Goal: Information Seeking & Learning: Learn about a topic

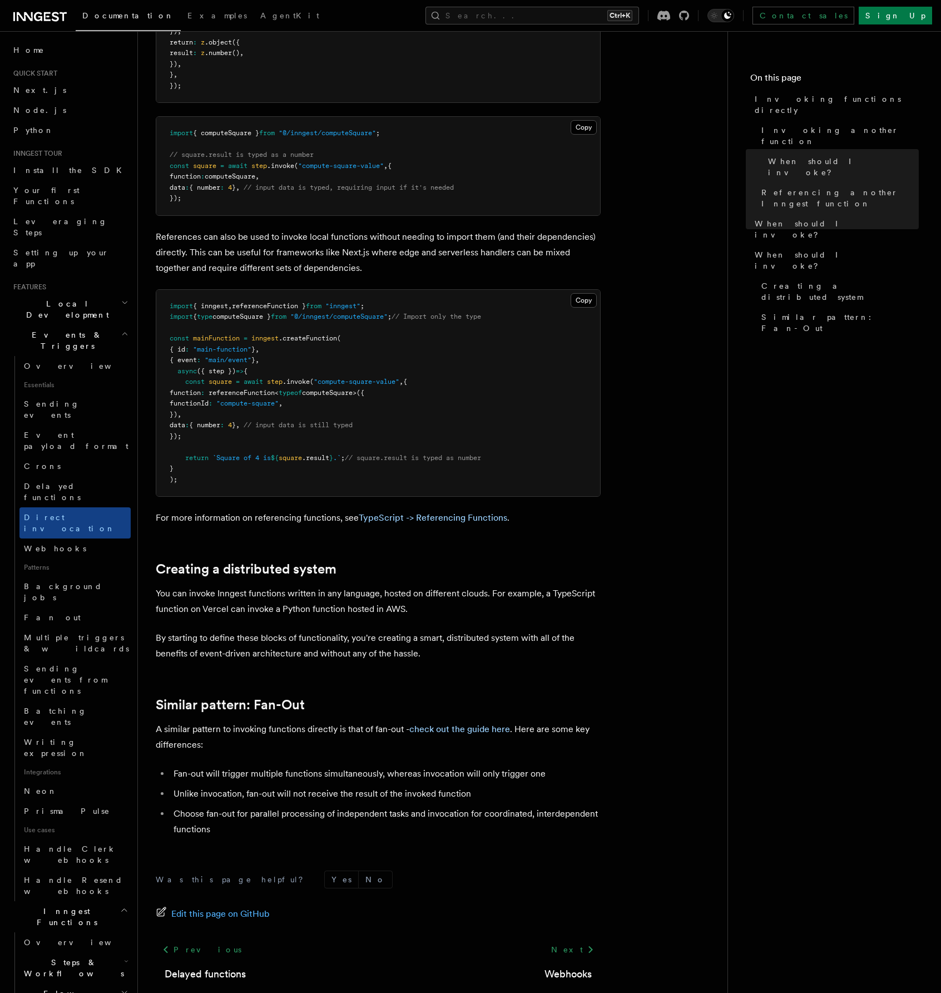
scroll to position [393, 0]
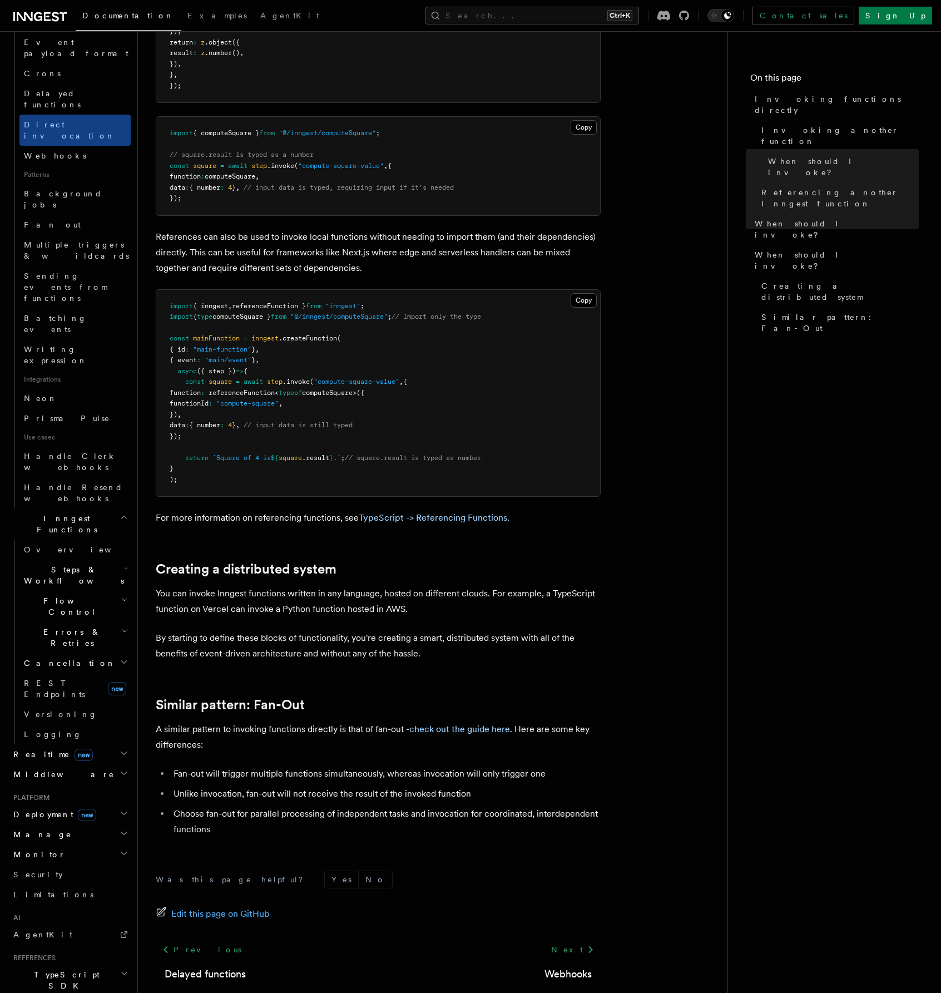
click at [730, 316] on nav "On this page Invoking functions directly Invoking another function When should …" at bounding box center [834, 511] width 214 height 961
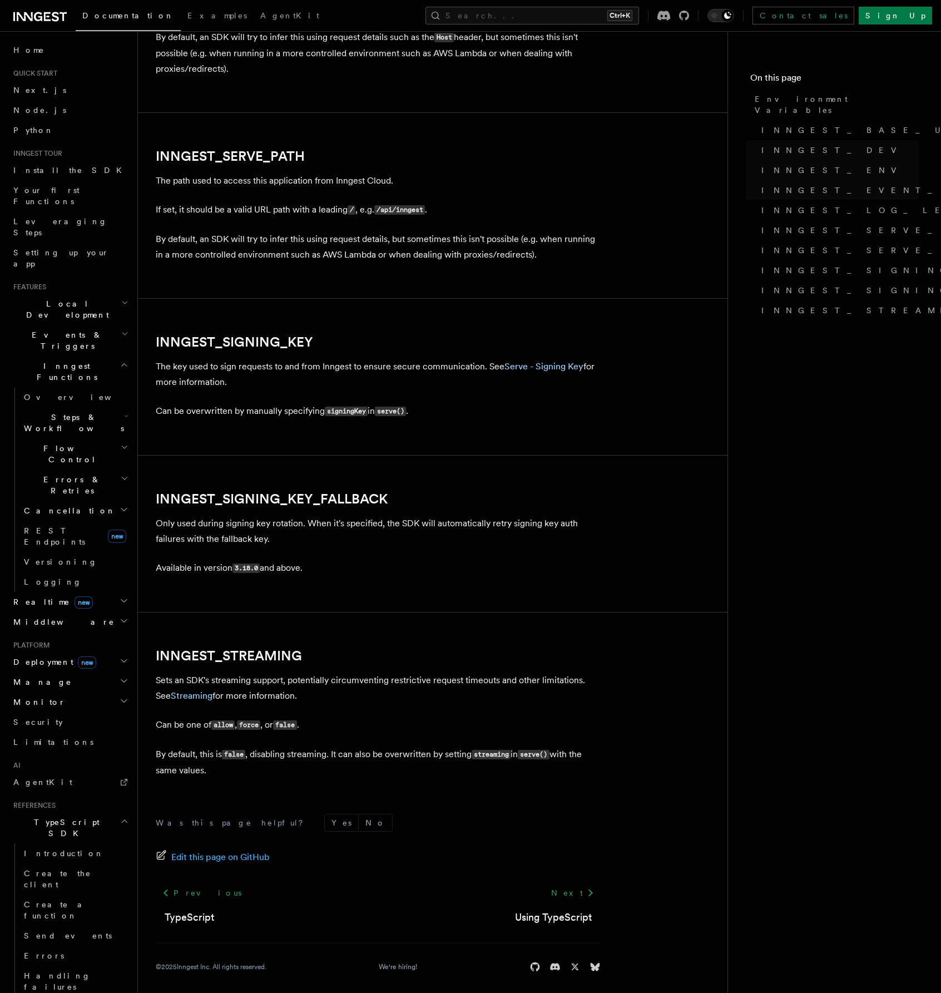
scroll to position [1679, 0]
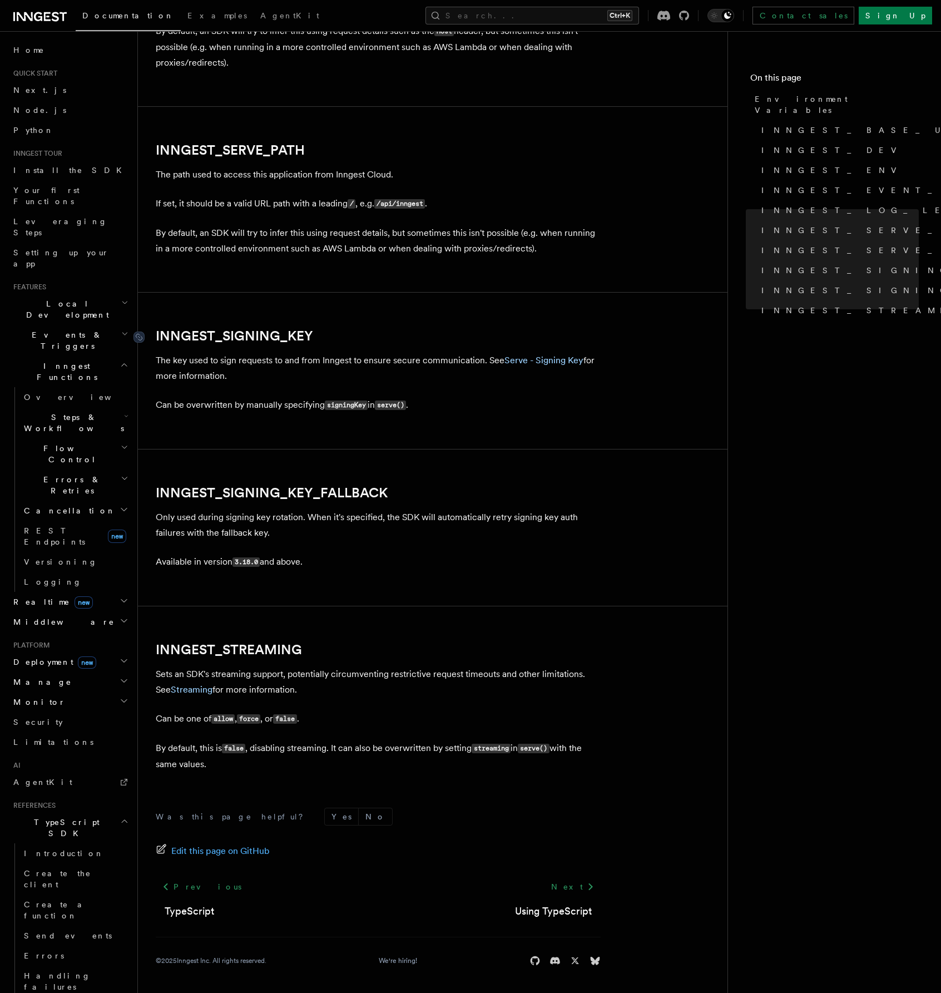
click at [256, 334] on link "INNGEST_SIGNING_KEY" at bounding box center [234, 336] width 157 height 16
drag, startPoint x: 329, startPoint y: 338, endPoint x: 157, endPoint y: 332, distance: 172.5
click at [157, 332] on h2 "INNGEST_SIGNING_KEY" at bounding box center [378, 336] width 445 height 16
copy link "INNGEST_SIGNING_KEY"
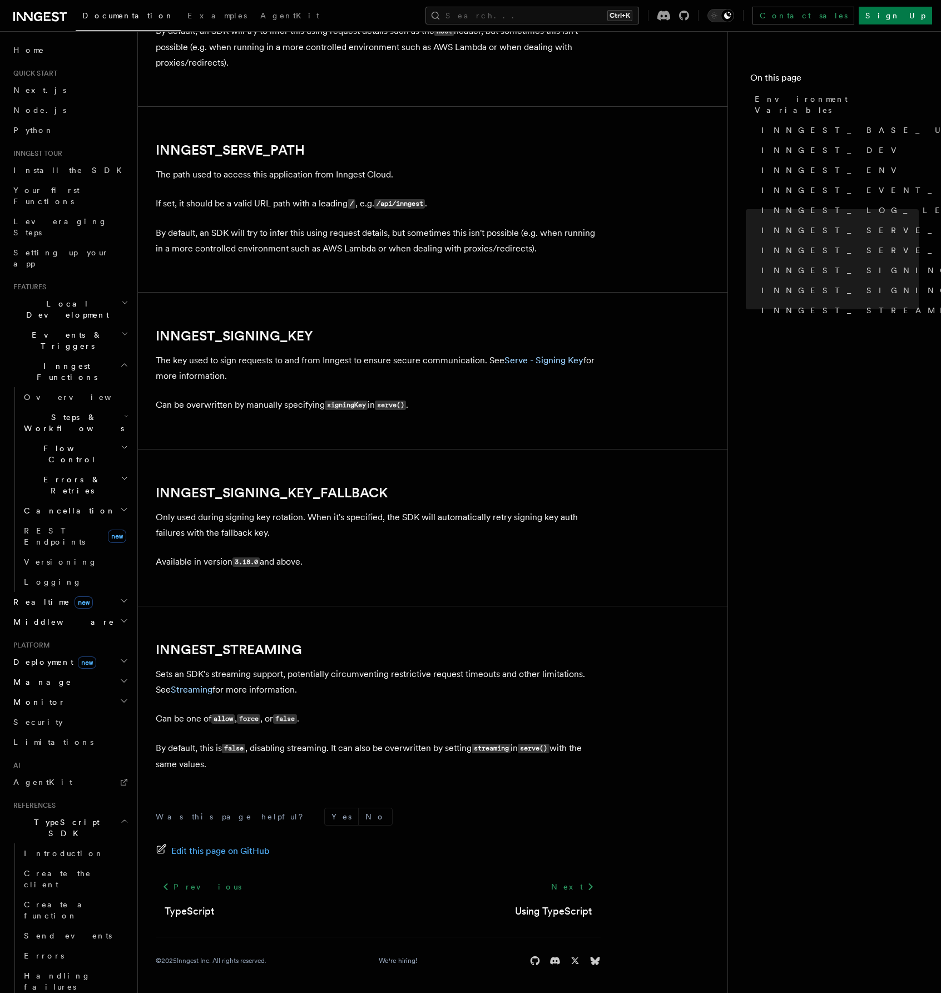
click at [773, 552] on nav "On this page Environment Variables INNGEST_BASE_URL INNGEST_DEV INNGEST_ENV INN…" at bounding box center [834, 511] width 214 height 961
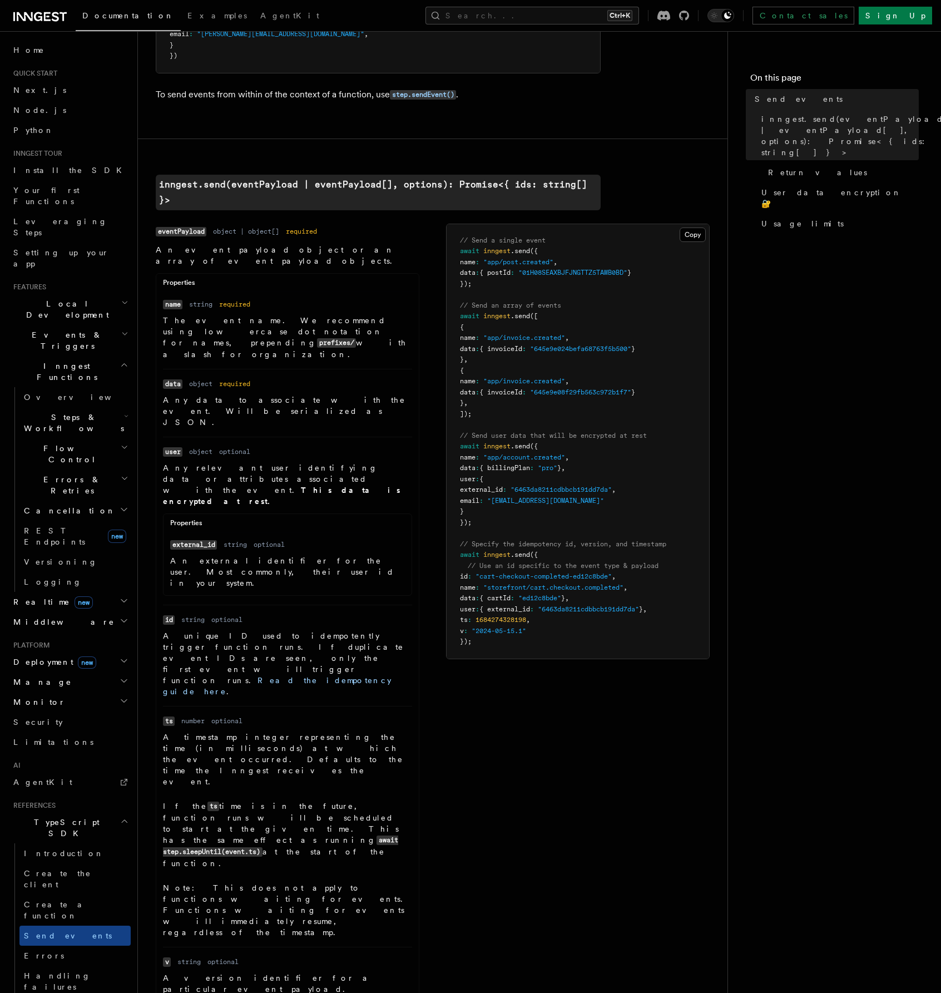
scroll to position [279, 0]
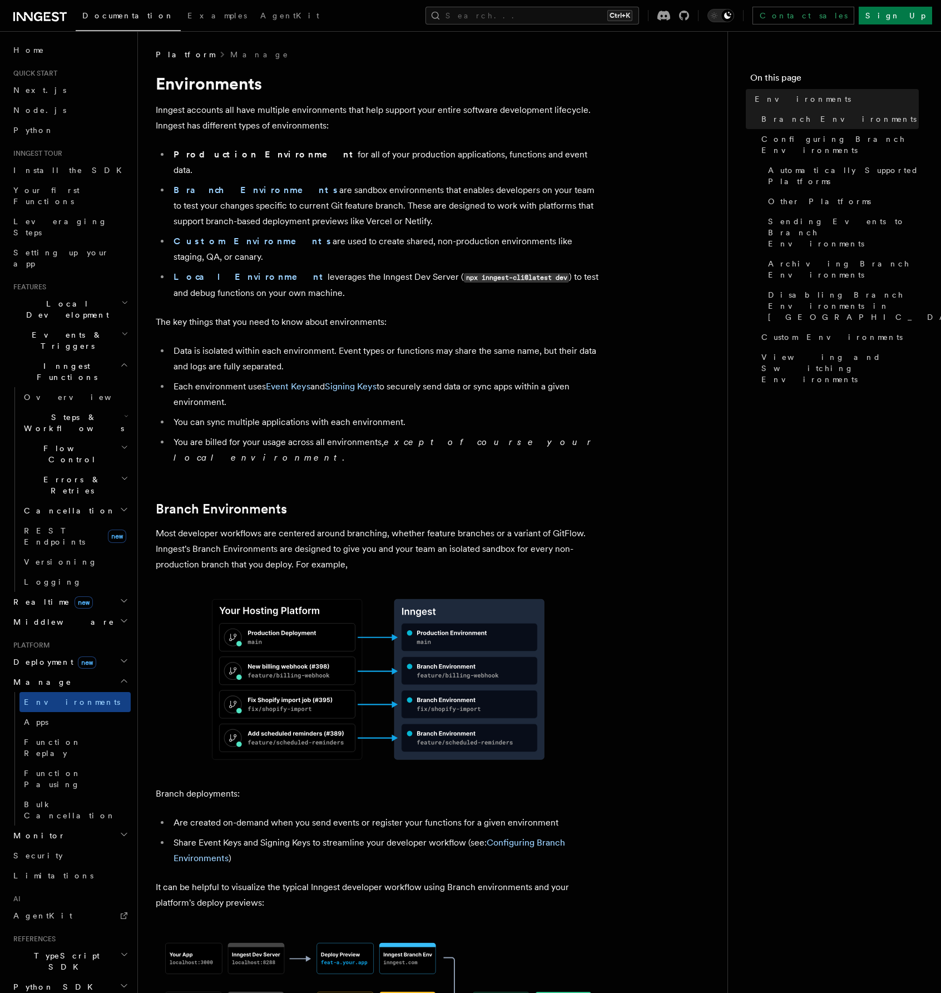
click at [103, 825] on h2 "Monitor" at bounding box center [70, 835] width 122 height 20
click at [70, 935] on span "Inspecting events" at bounding box center [57, 945] width 66 height 20
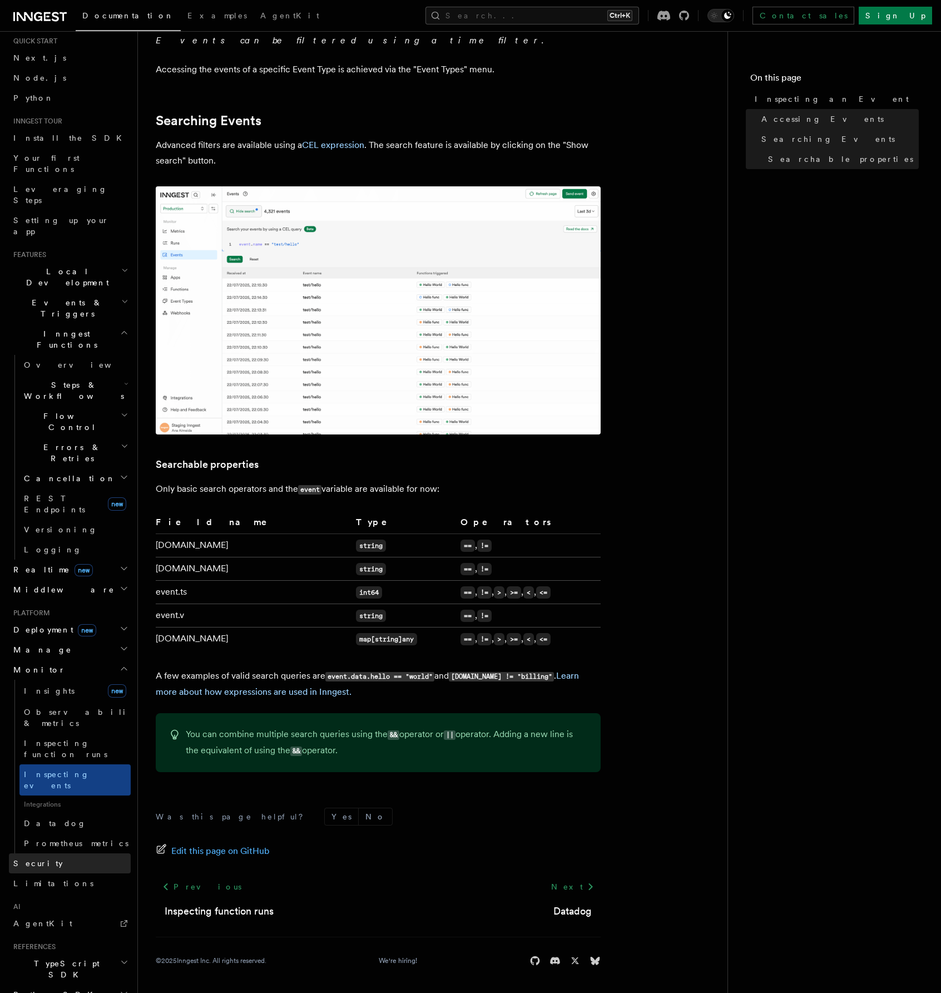
scroll to position [59, 0]
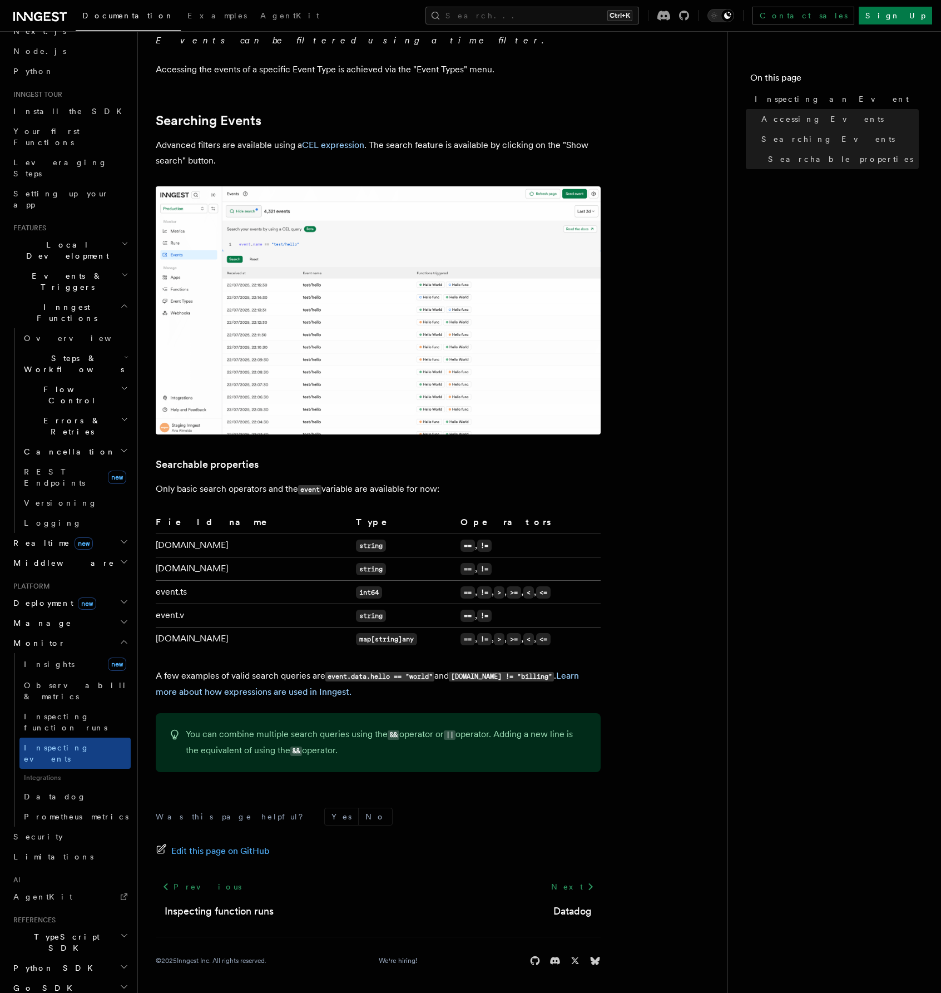
click at [32, 992] on span "REST API" at bounding box center [60, 1007] width 95 height 9
click at [591, 23] on button "Search... Ctrl+K" at bounding box center [532, 16] width 214 height 18
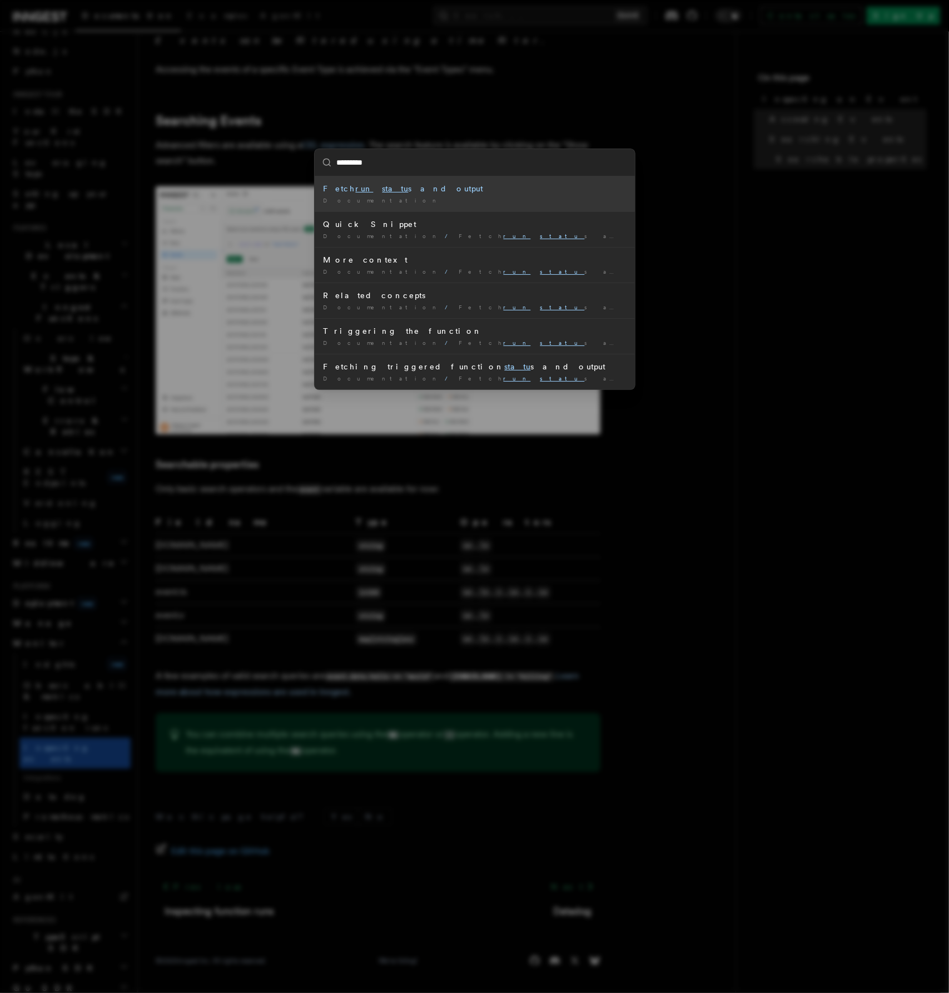
type input "**********"
click at [389, 191] on div "Fetch run status and output" at bounding box center [475, 188] width 302 height 11
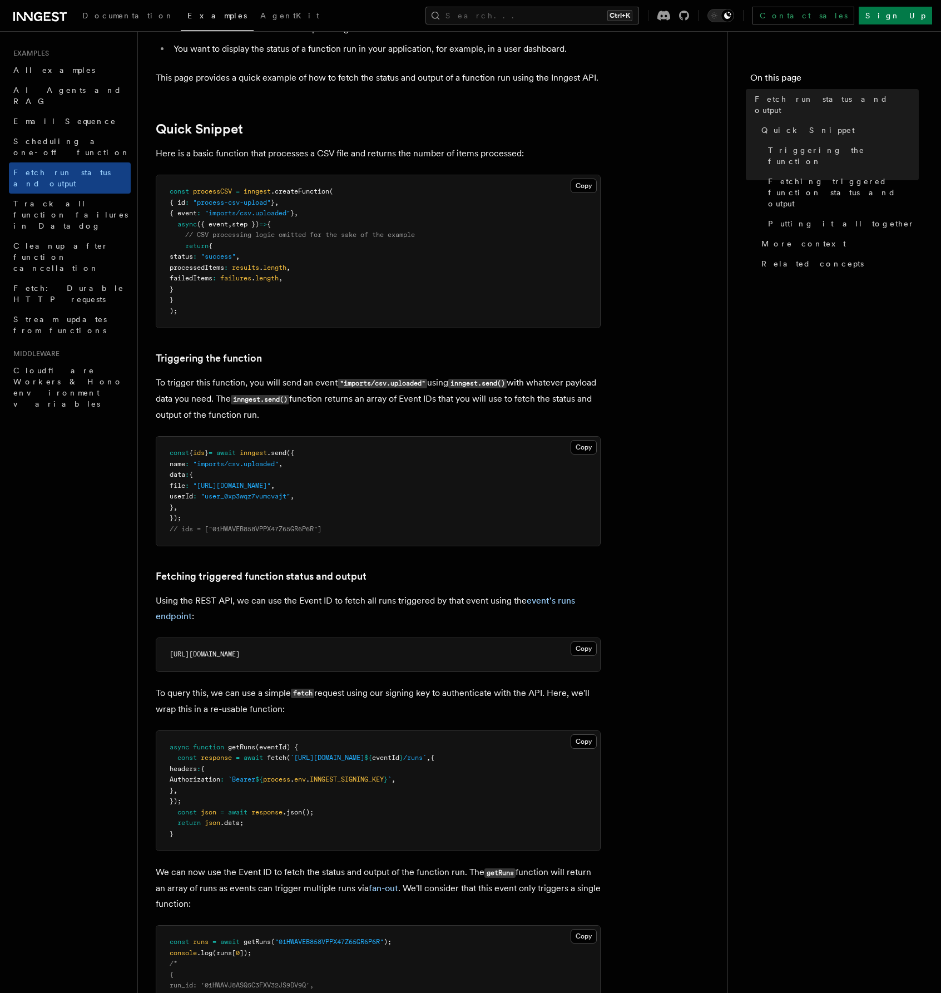
scroll to position [111, 0]
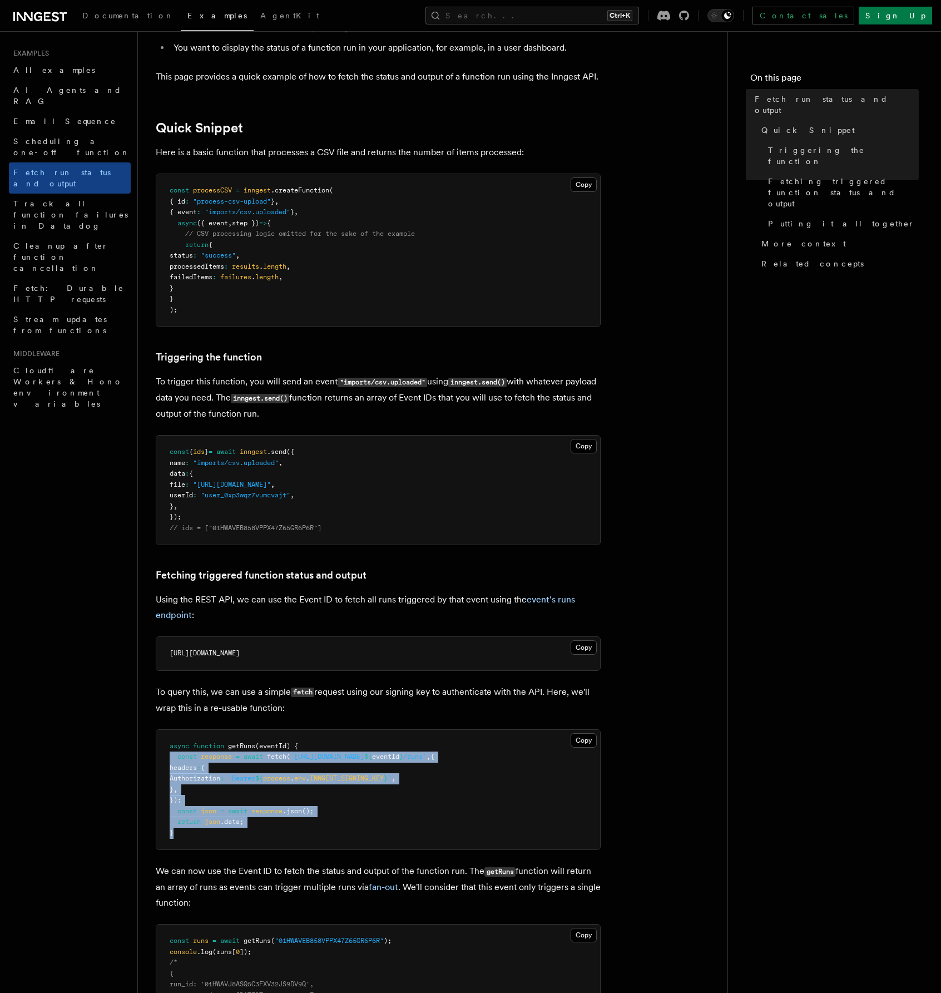
drag, startPoint x: 176, startPoint y: 834, endPoint x: 165, endPoint y: 755, distance: 79.7
click at [165, 755] on pre "async function getRuns (eventId) { const response = await fetch ( `https://api.…" at bounding box center [378, 790] width 444 height 120
copy code "async function getRuns (eventId) { const response = await fetch ( `https://api.…"
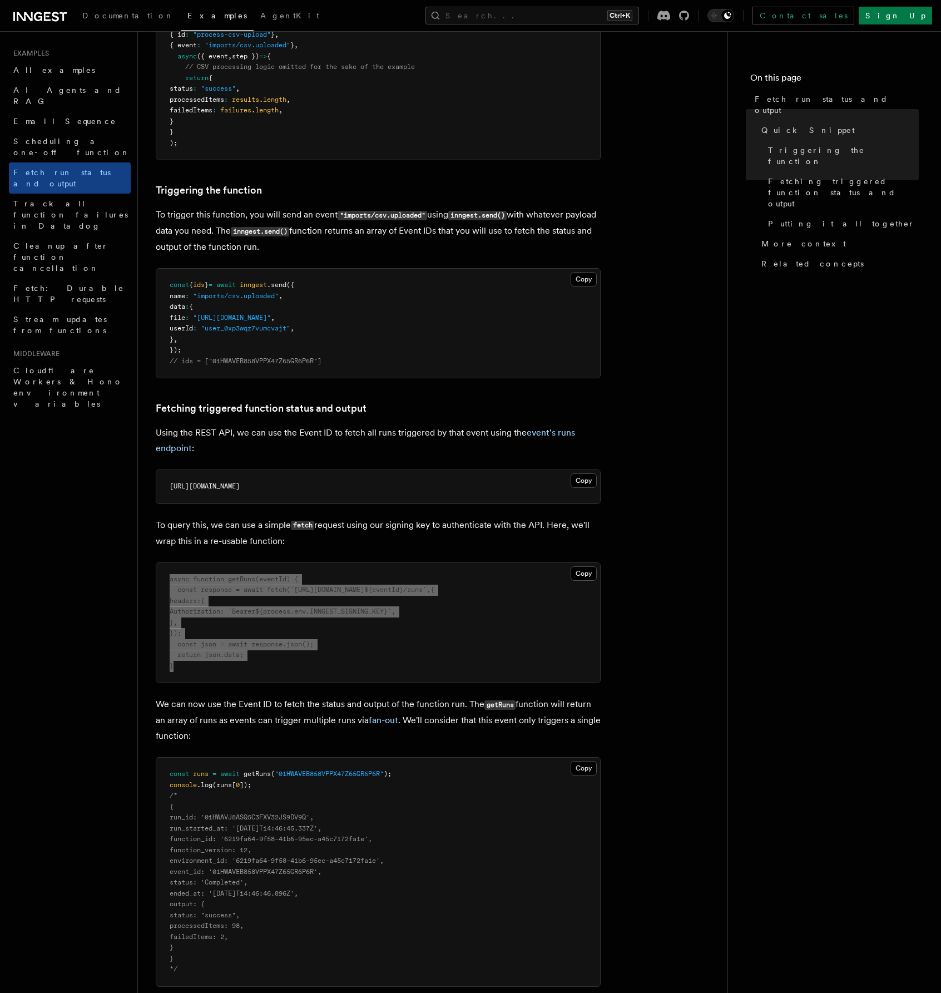
scroll to position [334, 0]
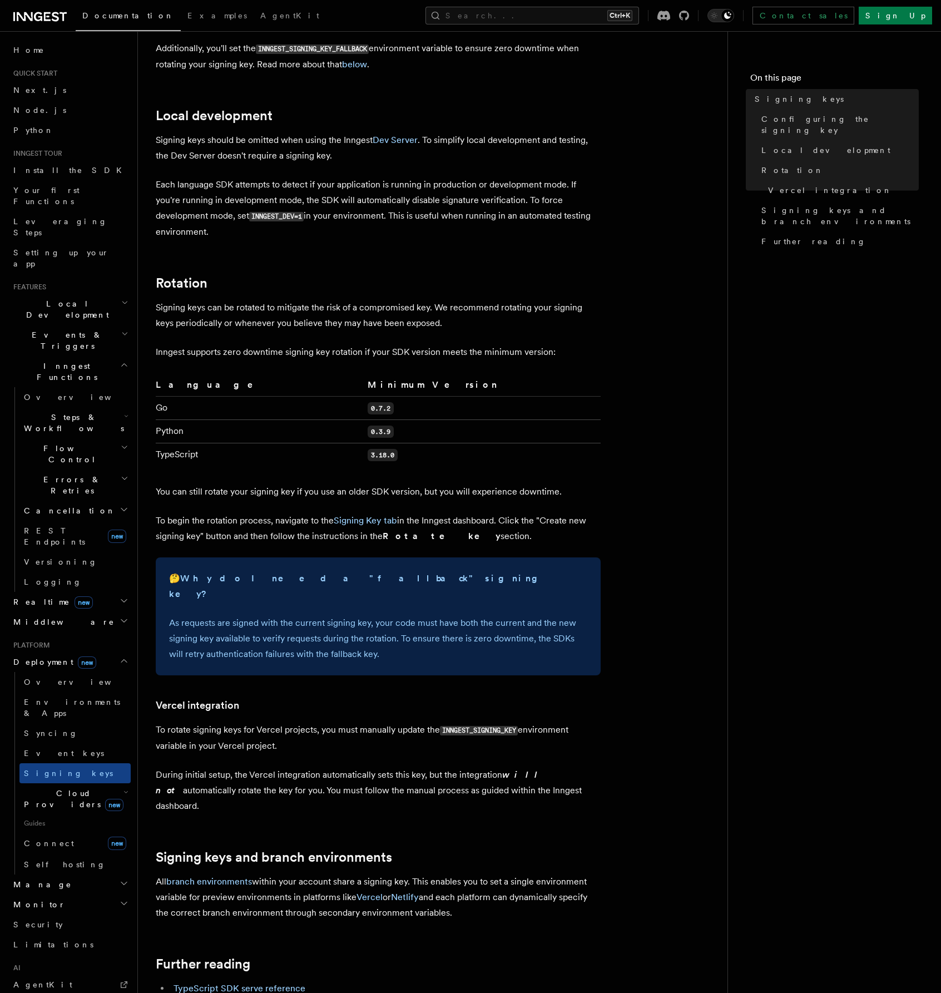
scroll to position [500, 0]
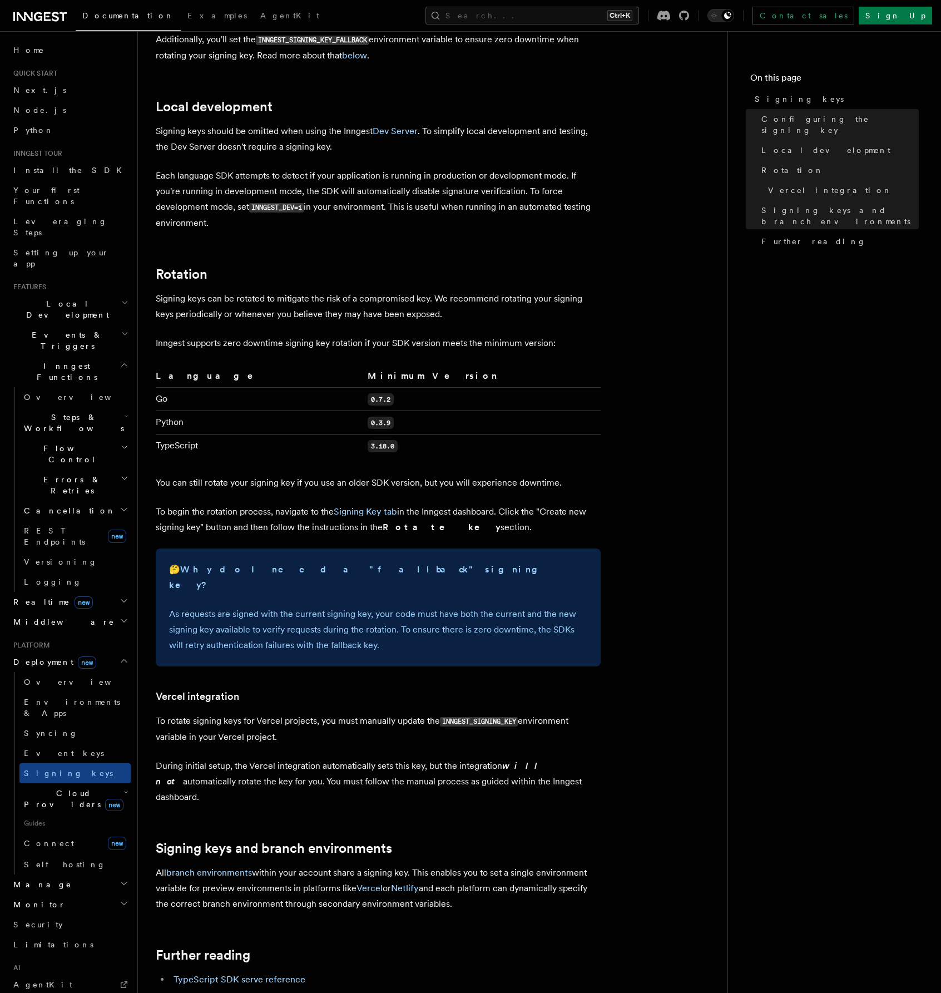
click at [628, 583] on article "Platform Deployment Signing keys Inngest uses signing keys to secure communicat…" at bounding box center [433, 386] width 554 height 1677
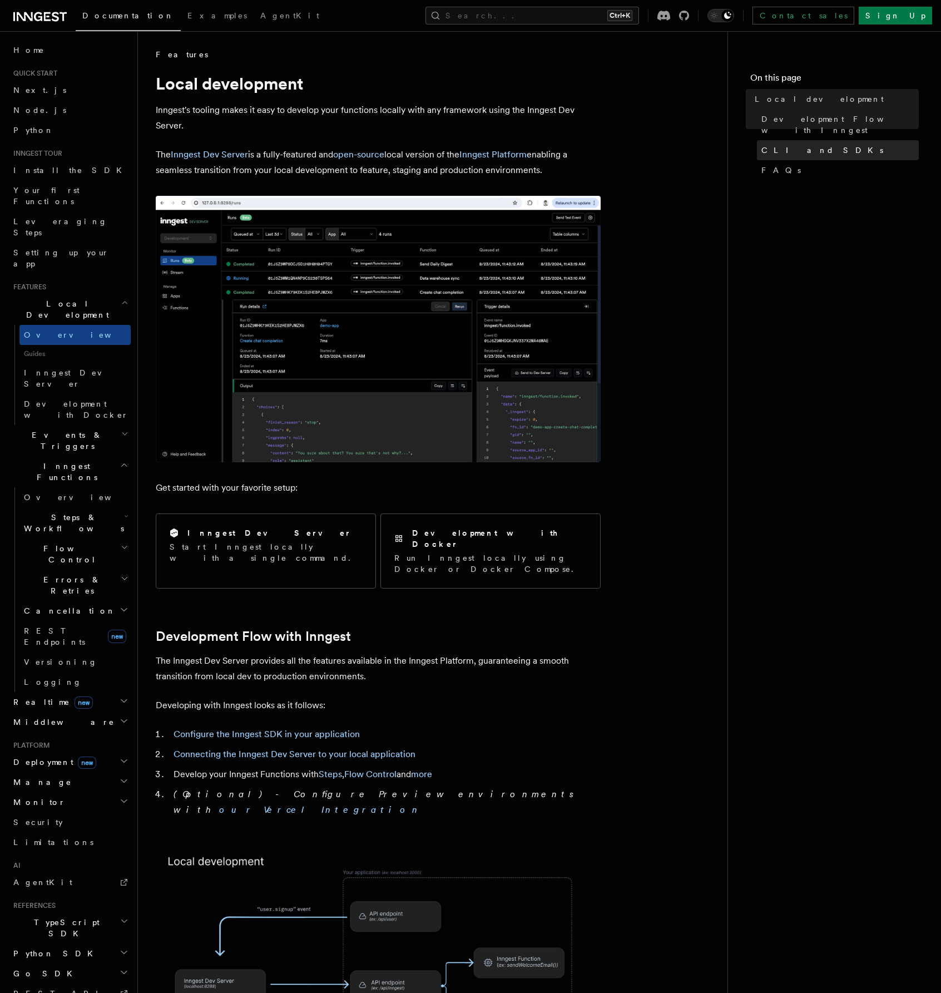
click at [800, 145] on span "CLI and SDKs" at bounding box center [822, 150] width 122 height 11
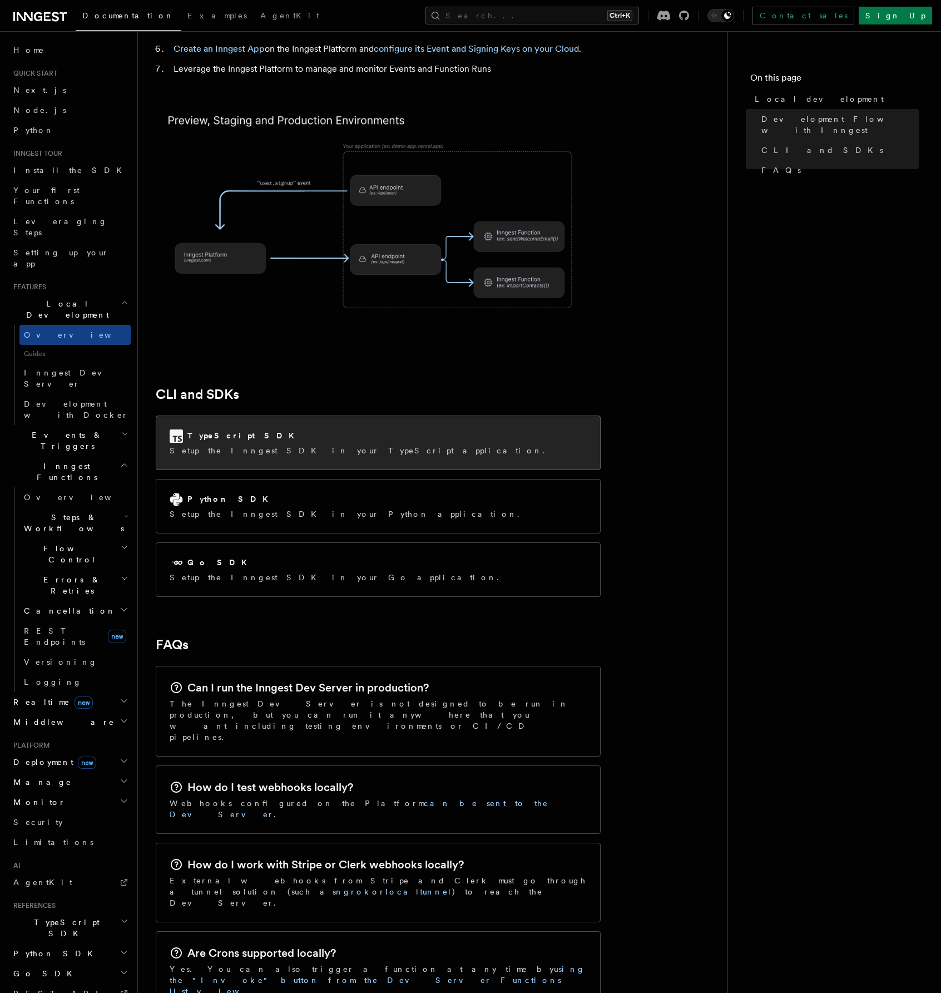
scroll to position [1119, 0]
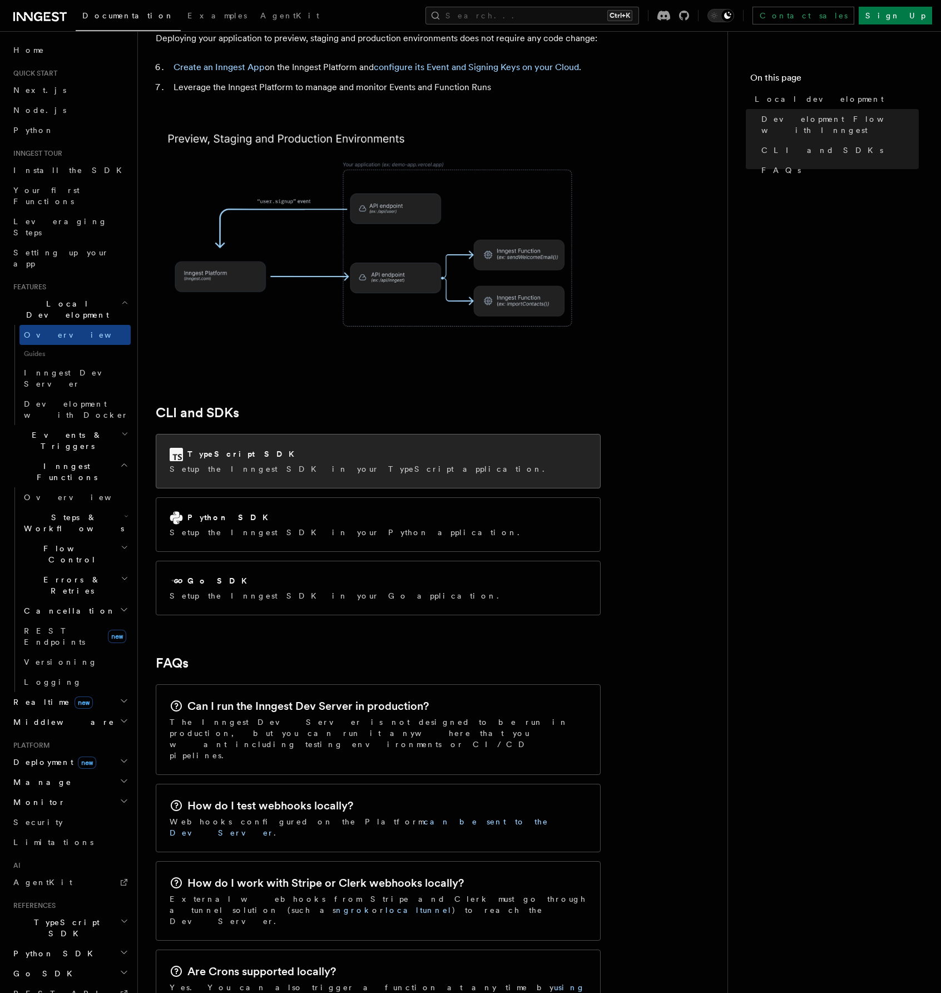
click at [279, 448] on div "TypeScript SDK" at bounding box center [360, 454] width 381 height 13
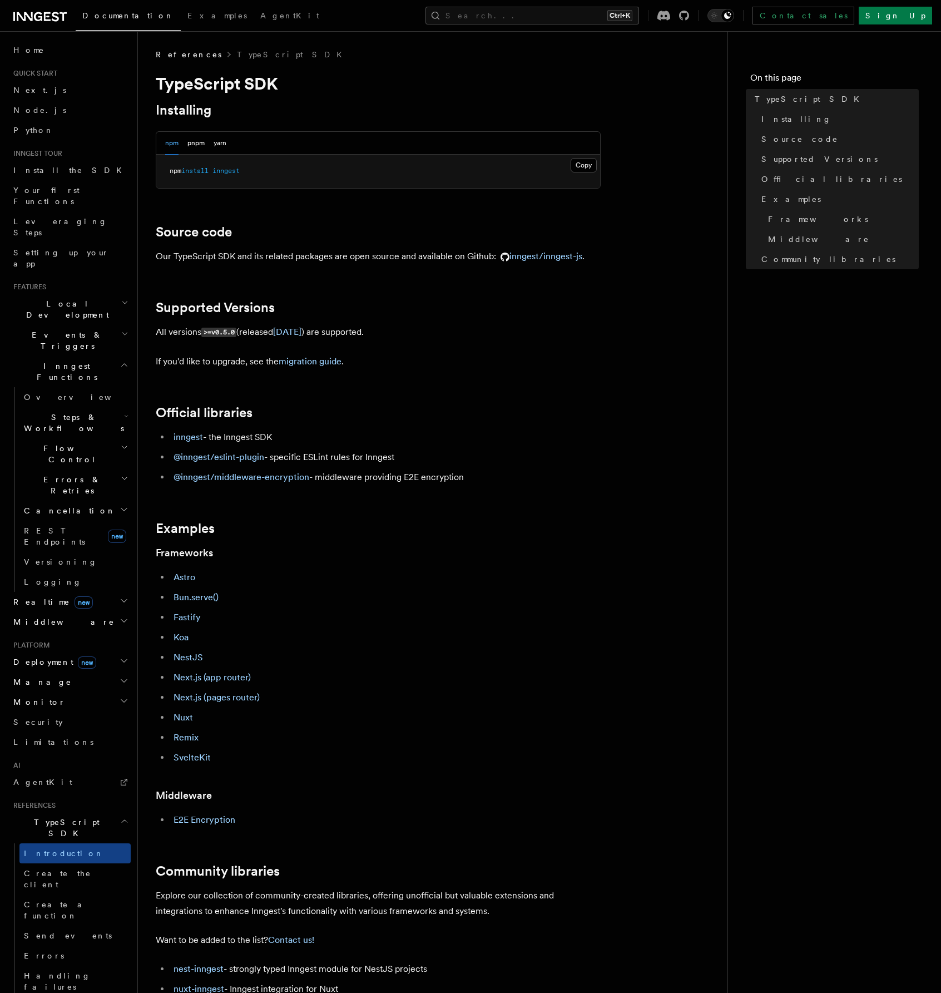
click at [604, 441] on article "References TypeScript SDK TypeScript SDK Installing npm pnpm yarn Copy Copied n…" at bounding box center [433, 632] width 554 height 1166
click at [597, 24] on button "Search... Ctrl+K" at bounding box center [532, 16] width 214 height 18
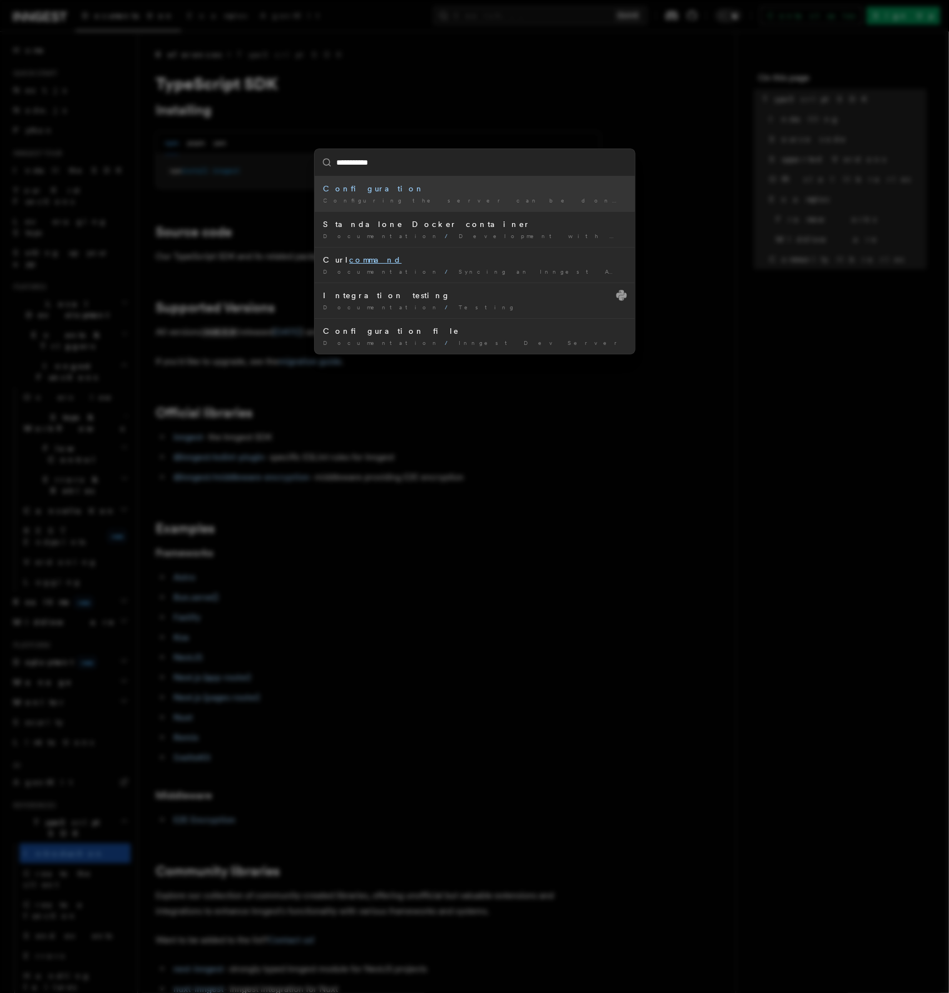
type input "**********"
click at [342, 190] on div "Configuration" at bounding box center [475, 188] width 302 height 11
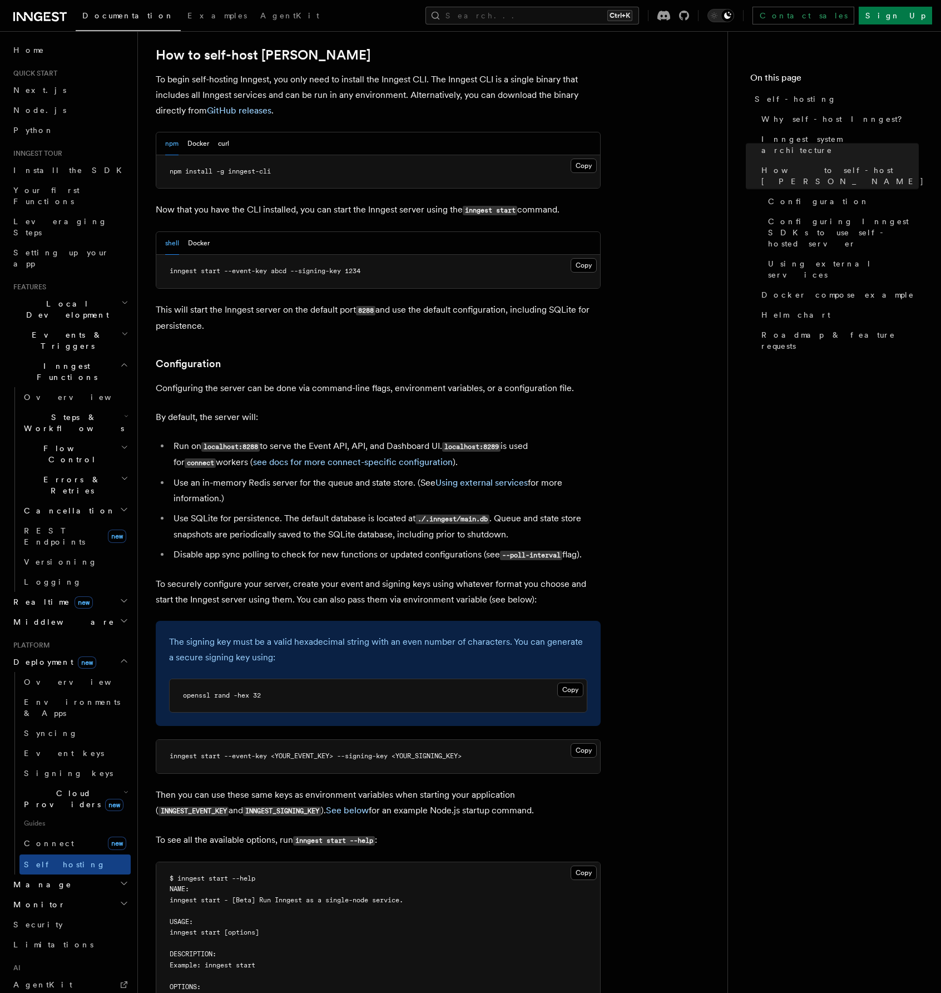
scroll to position [1124, 0]
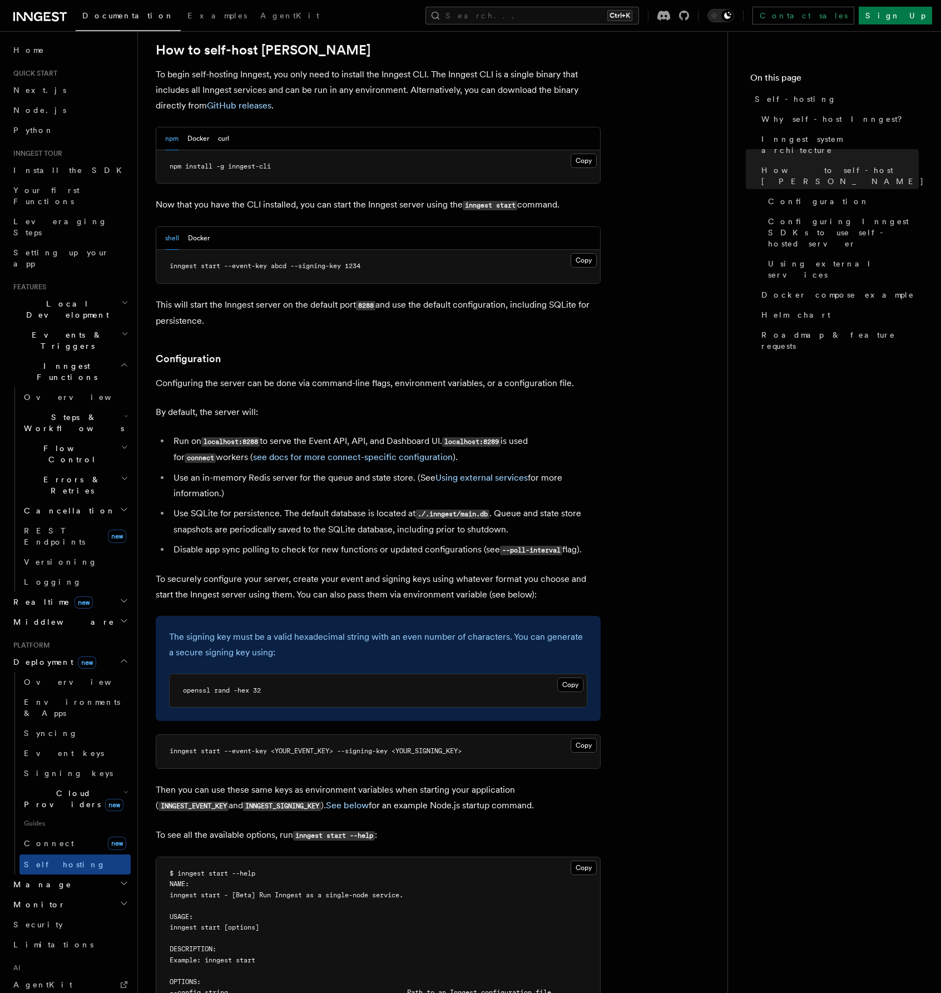
drag, startPoint x: 576, startPoint y: 653, endPoint x: 621, endPoint y: 652, distance: 45.0
click at [576, 677] on button "Copy Copied" at bounding box center [570, 684] width 26 height 14
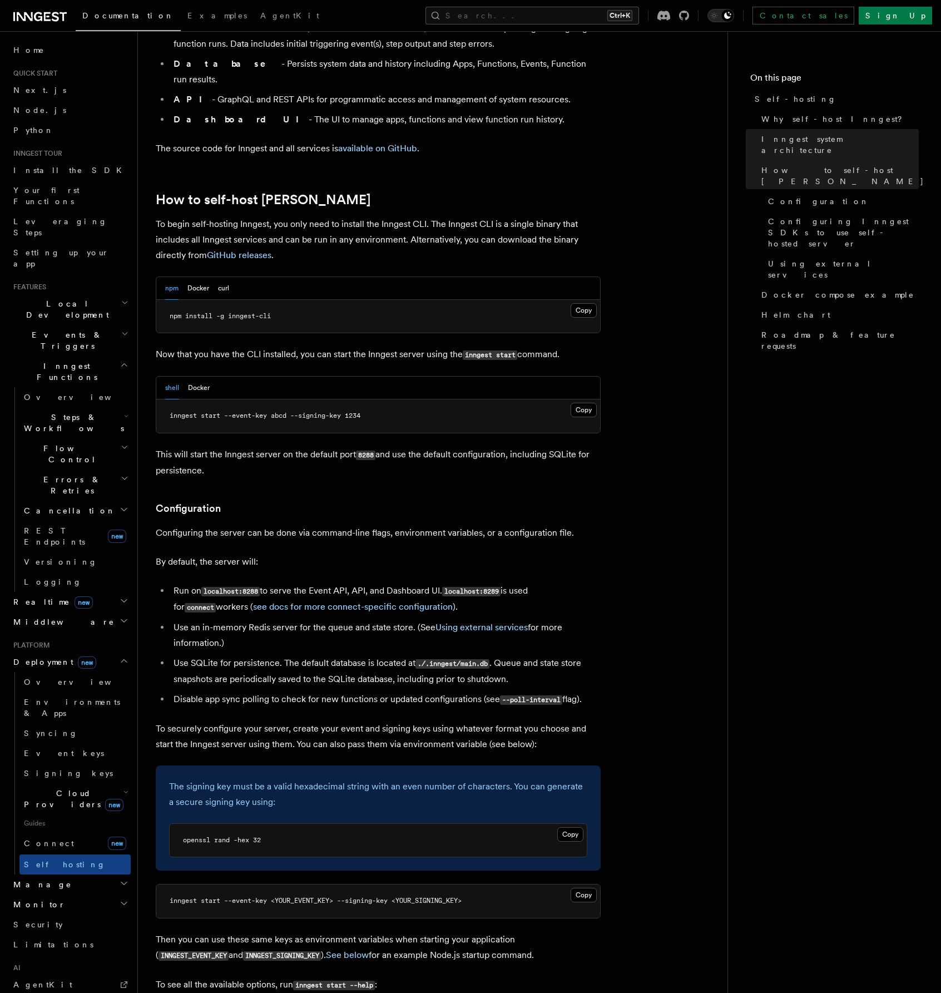
scroll to position [957, 0]
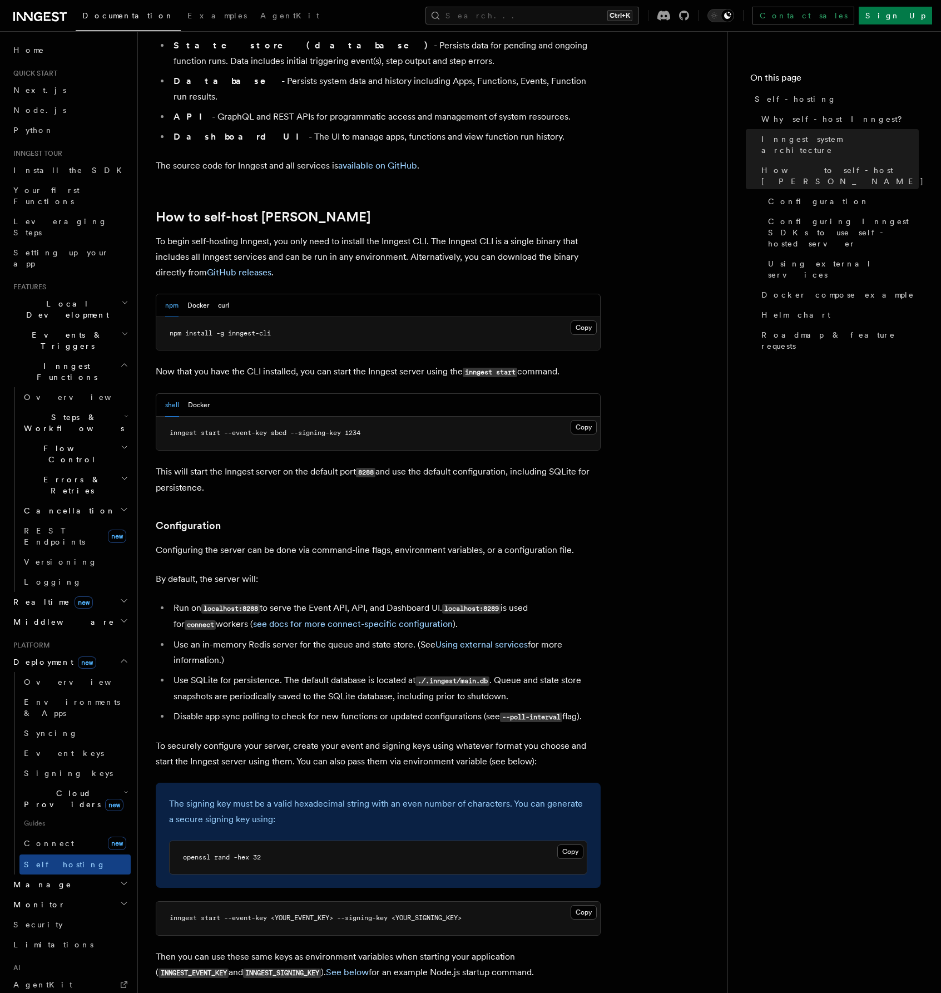
click at [574, 129] on li "Dashboard UI - The UI to manage apps, functions and view function run history." at bounding box center [385, 137] width 430 height 16
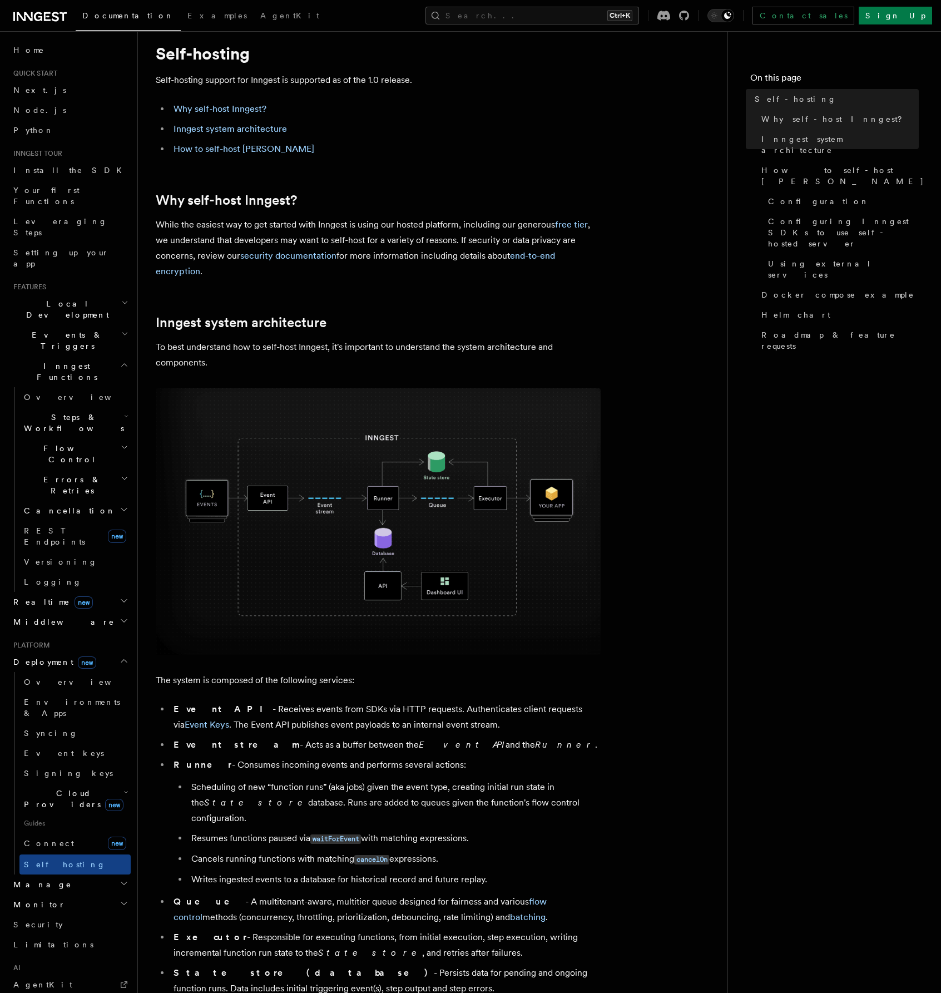
scroll to position [0, 0]
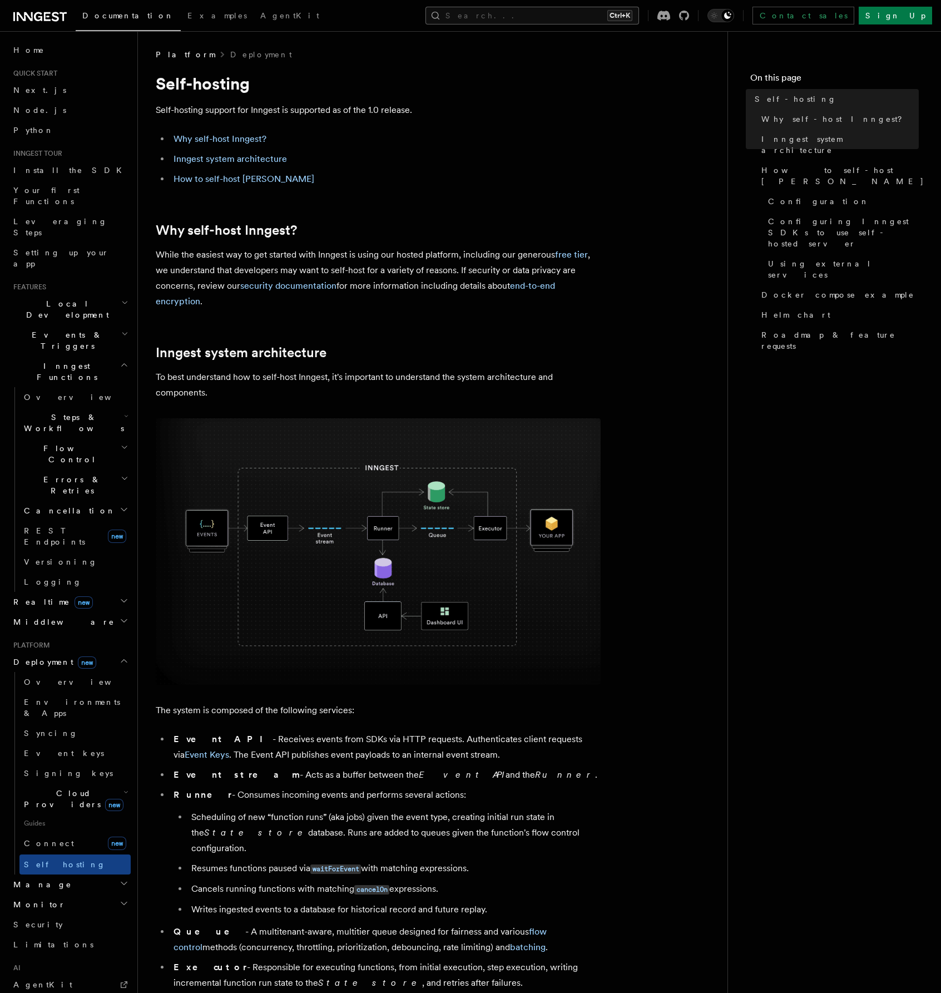
click at [572, 9] on button "Search... Ctrl+K" at bounding box center [532, 16] width 214 height 18
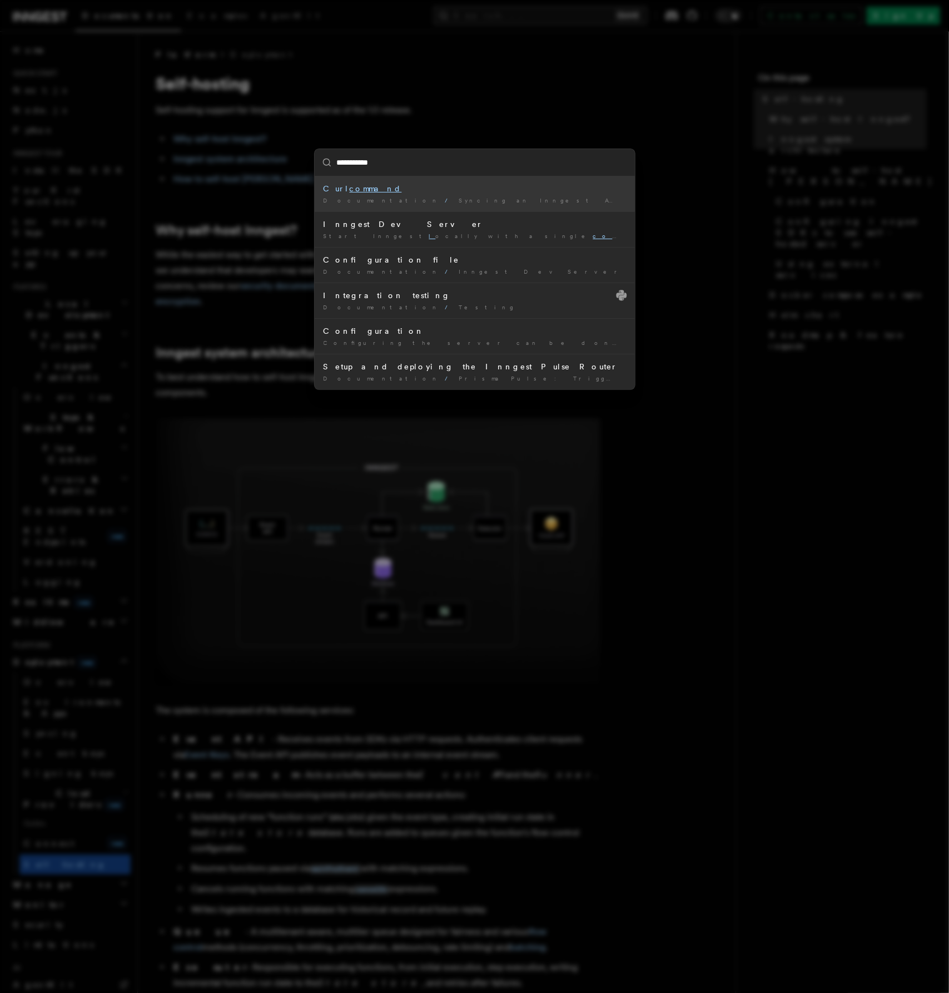
type input "**********"
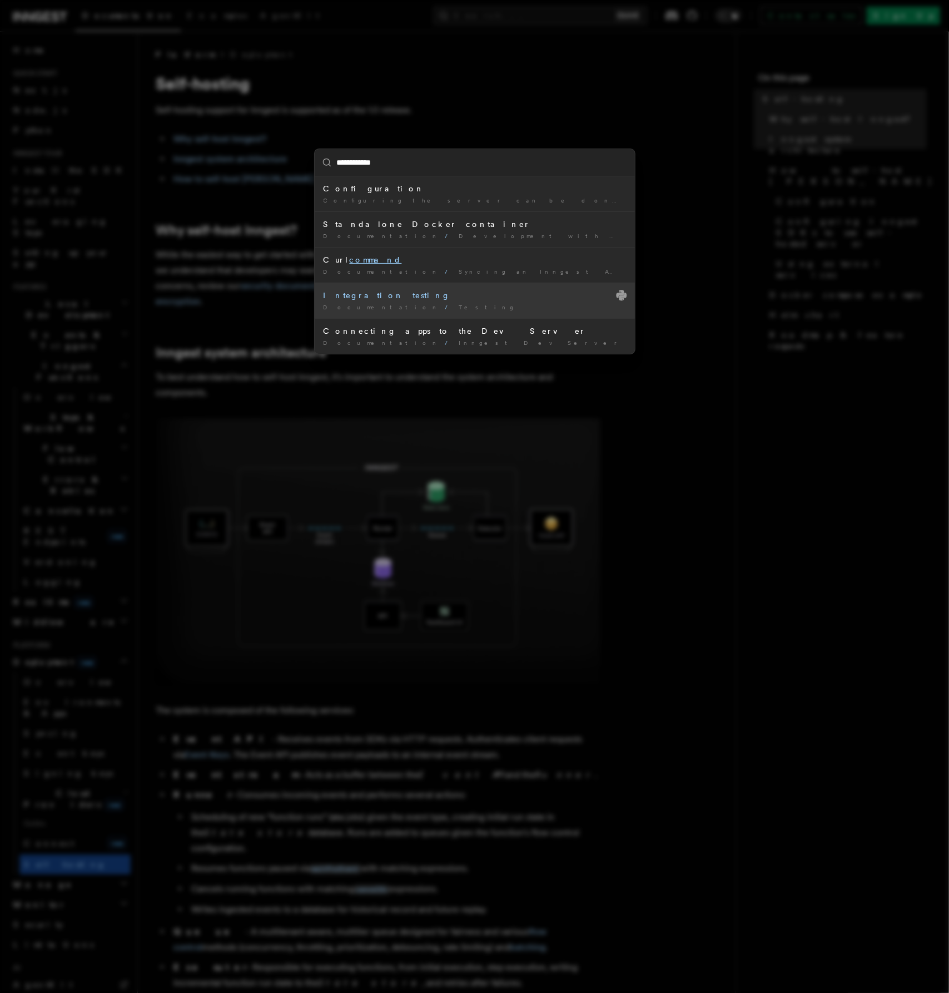
click at [493, 292] on div "Integration testing" at bounding box center [475, 295] width 302 height 11
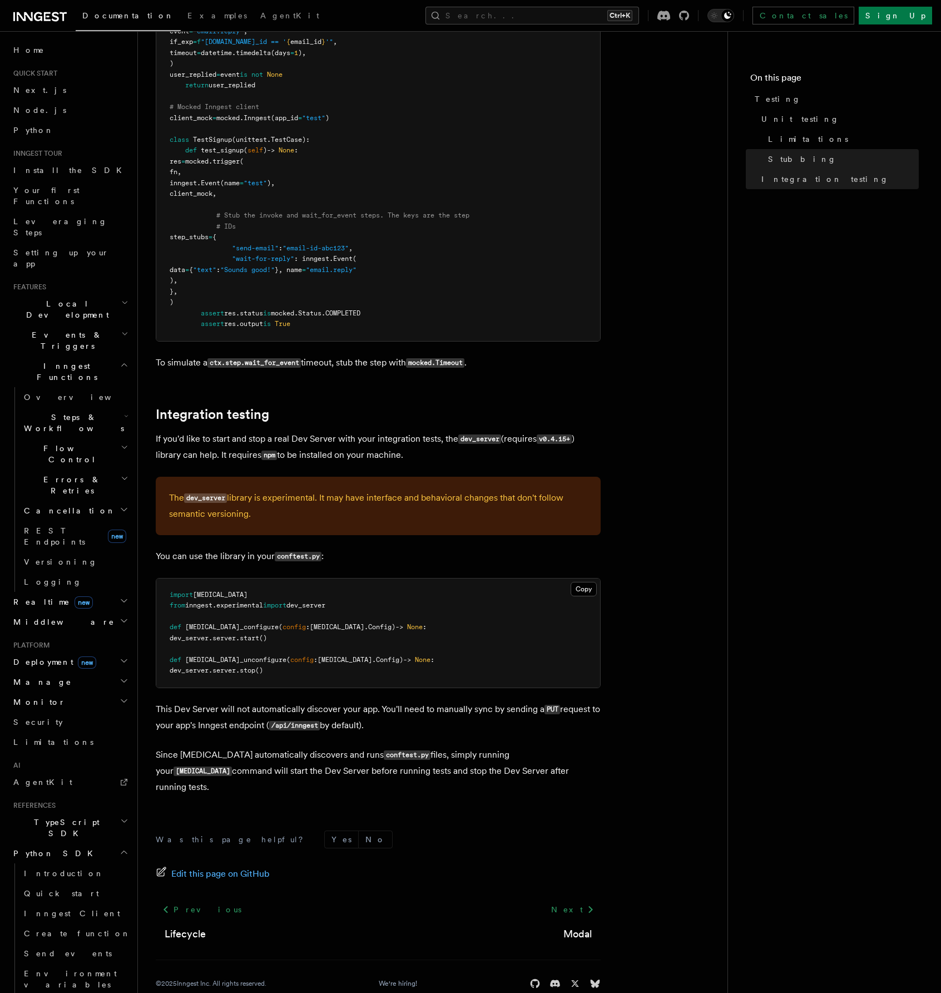
scroll to position [1170, 0]
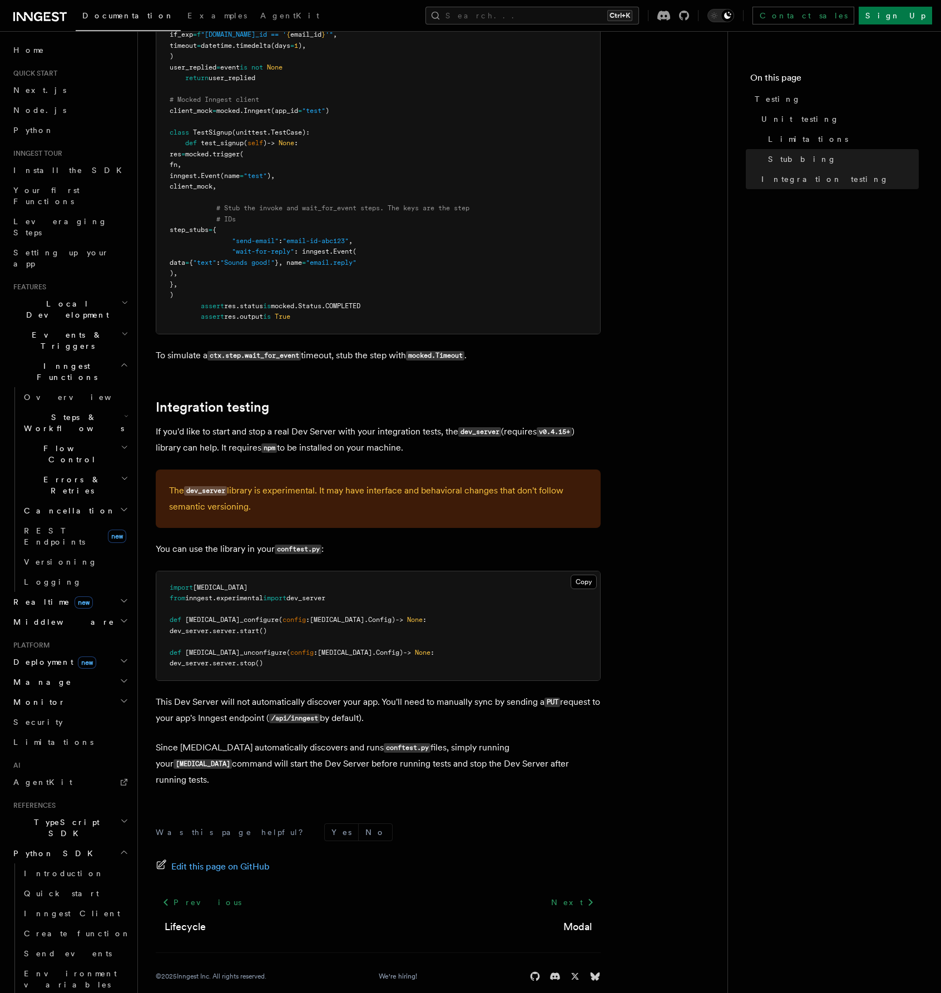
click at [776, 345] on nav "On this page Testing Unit testing Limitations Stubbing Integration testing" at bounding box center [834, 511] width 214 height 961
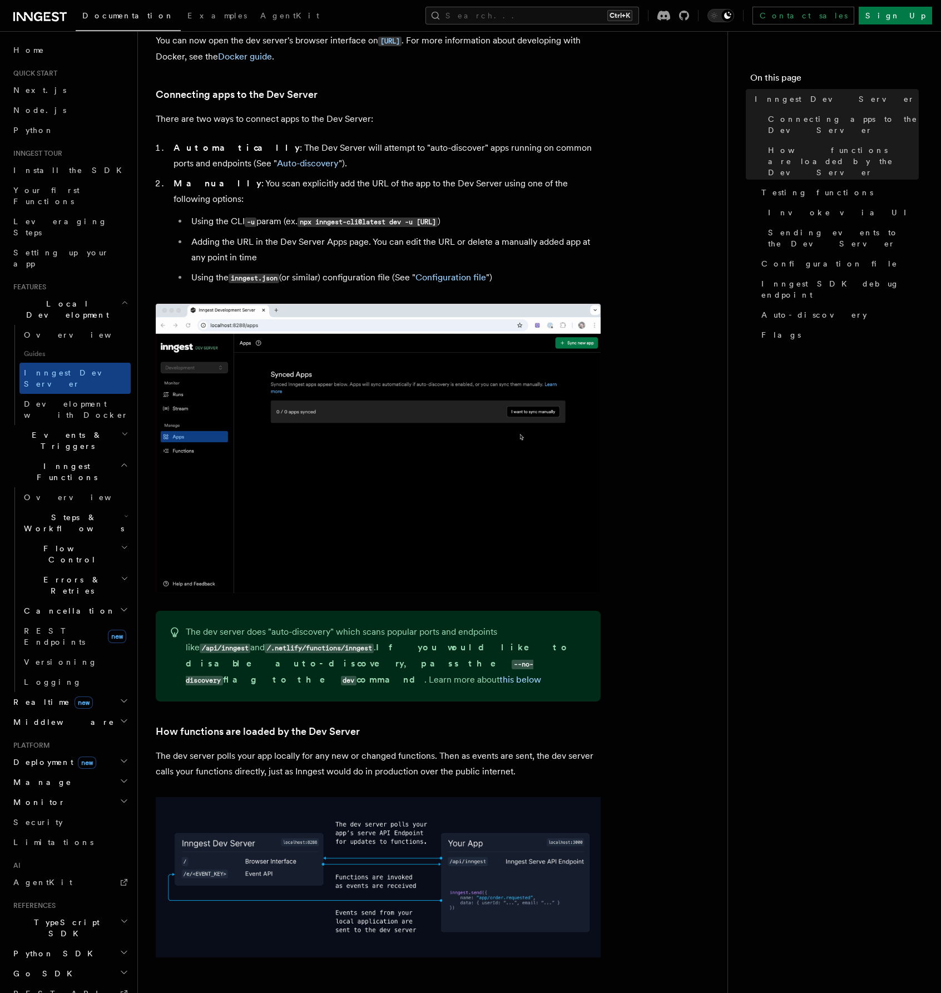
scroll to position [658, 0]
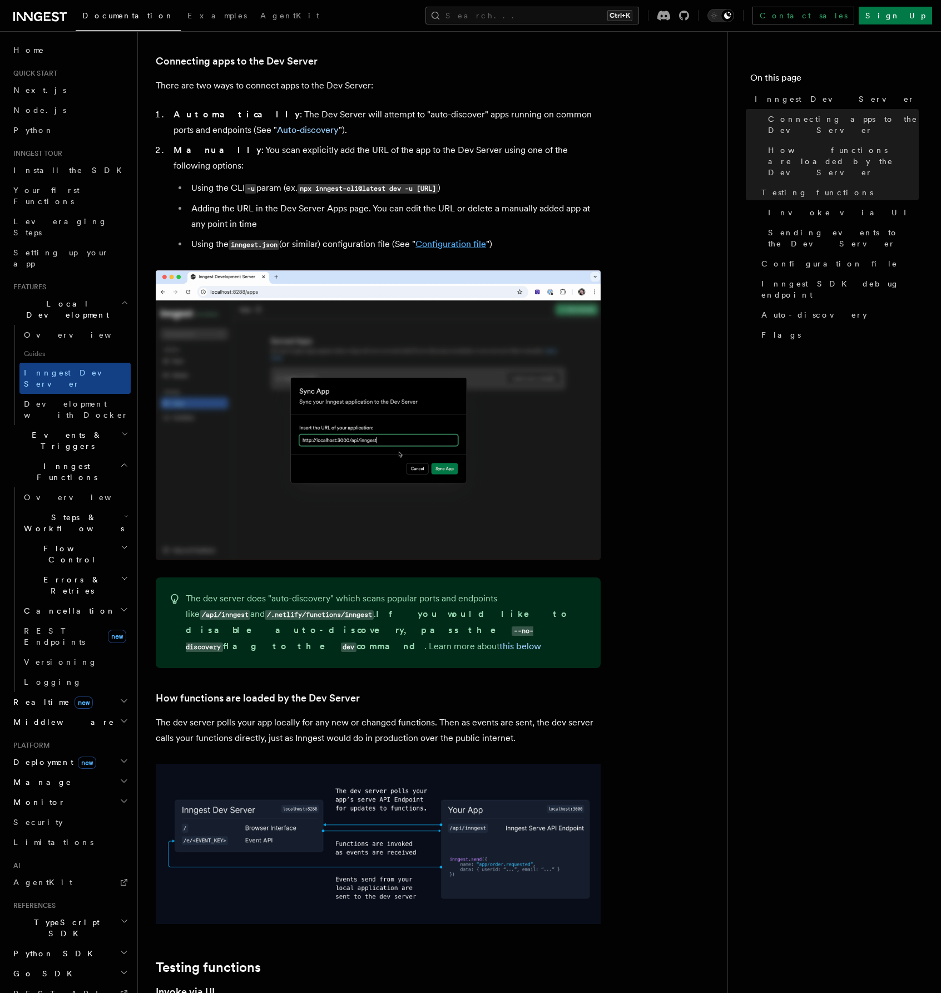
click at [471, 239] on link "Configuration file" at bounding box center [450, 244] width 71 height 11
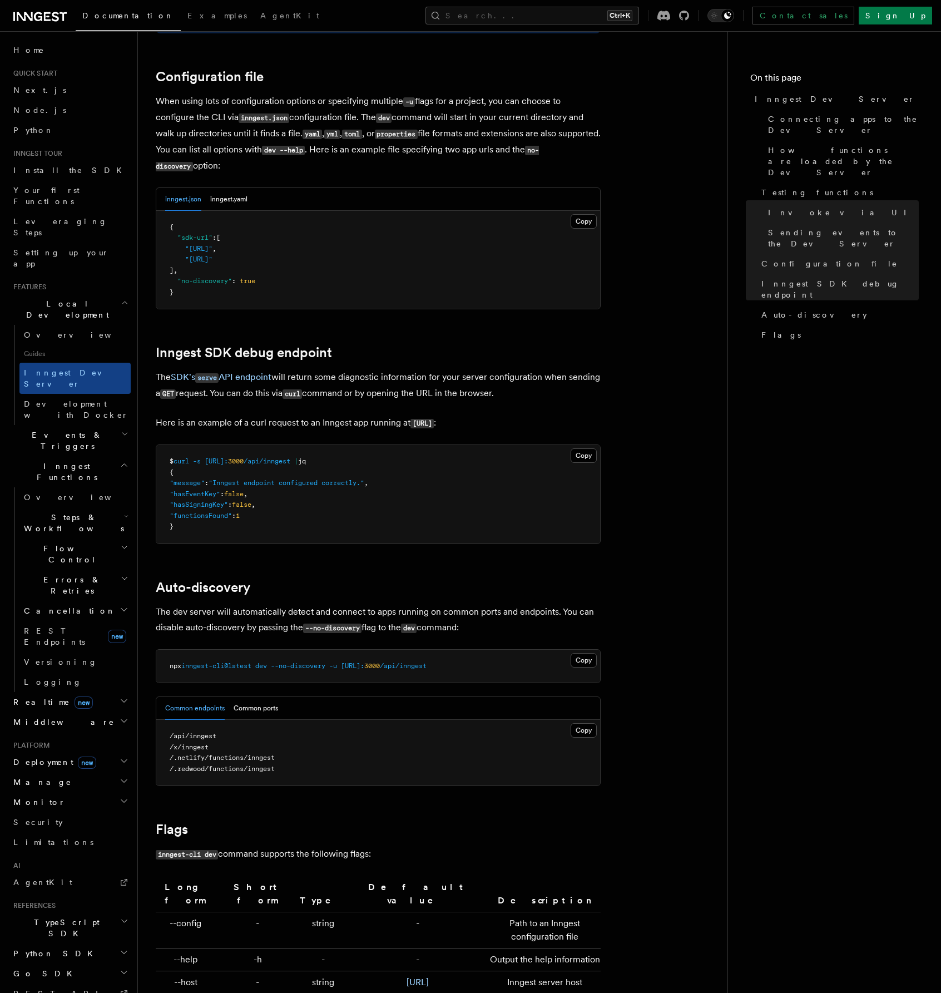
scroll to position [2906, 0]
click at [237, 187] on button "inngest.yaml" at bounding box center [228, 198] width 37 height 23
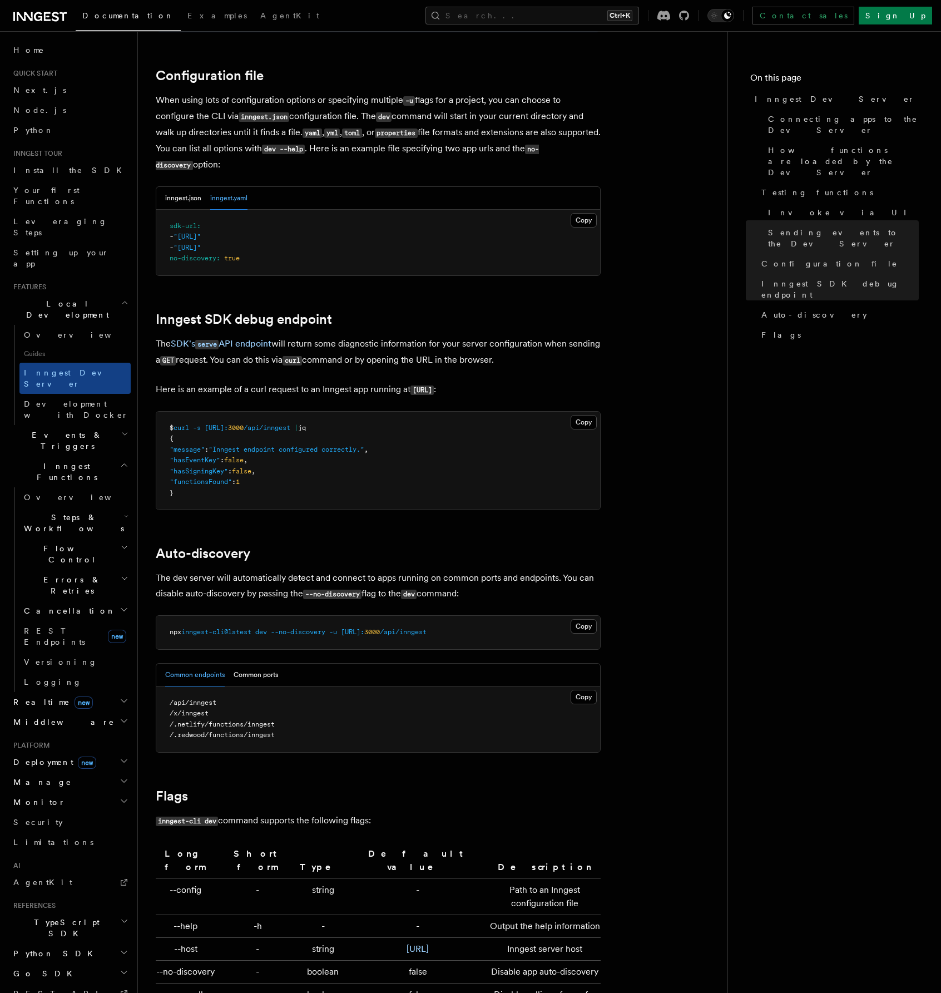
click at [306, 424] on span "jq" at bounding box center [302, 428] width 8 height 8
drag, startPoint x: 367, startPoint y: 414, endPoint x: 178, endPoint y: 413, distance: 189.1
click at [178, 413] on pre "$ curl -s http://localhost: 3000 /api/inngest | jq { "message" : "Inngest endpo…" at bounding box center [378, 460] width 444 height 98
copy span "curl -s http://localhost: 3000 /api/inngest | jq"
click at [388, 416] on pre "$ curl -s http://localhost: 3000 /api/inngest | jq { "message" : "Inngest endpo…" at bounding box center [378, 460] width 444 height 98
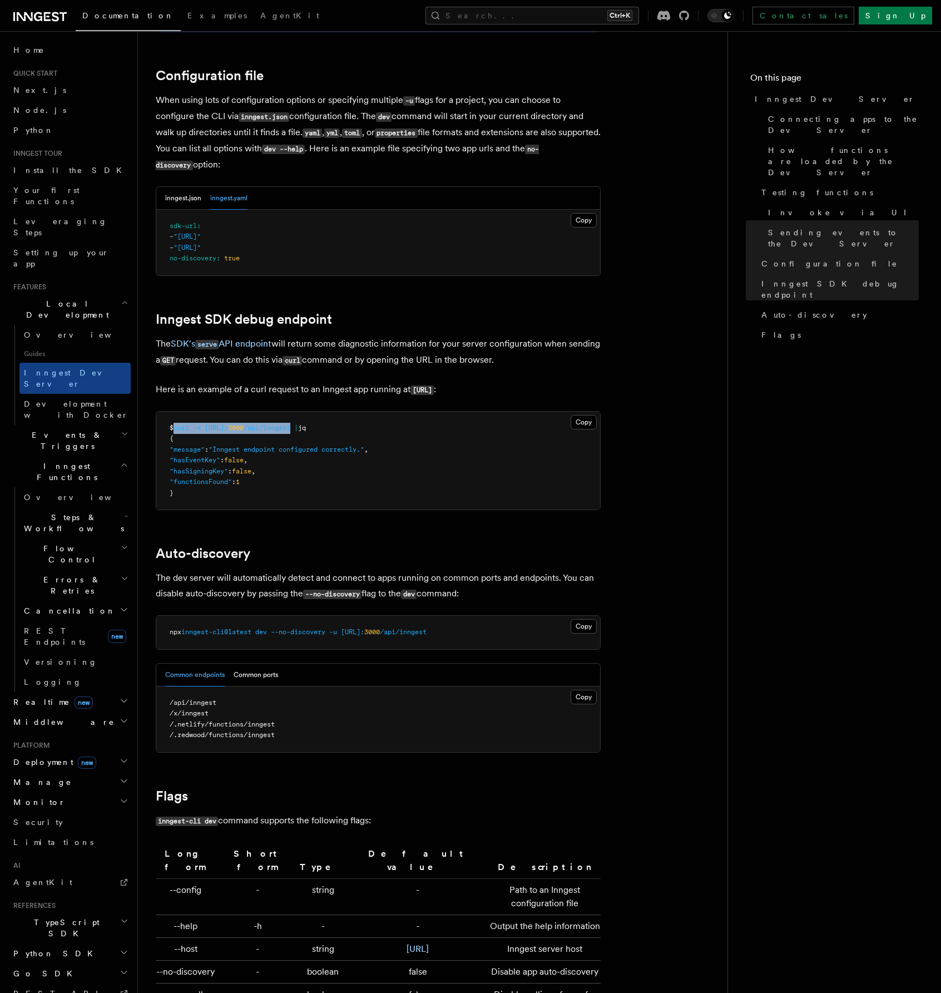
drag, startPoint x: 342, startPoint y: 414, endPoint x: 177, endPoint y: 414, distance: 165.1
click at [177, 424] on span "$ curl -s http://localhost: 3000 /api/inngest | jq" at bounding box center [238, 428] width 136 height 8
copy span "curl -s http://localhost: 3000 /api/inngest"
click at [731, 692] on nav "On this page Inngest Dev Server Connecting apps to the Dev Server How functions…" at bounding box center [834, 511] width 214 height 961
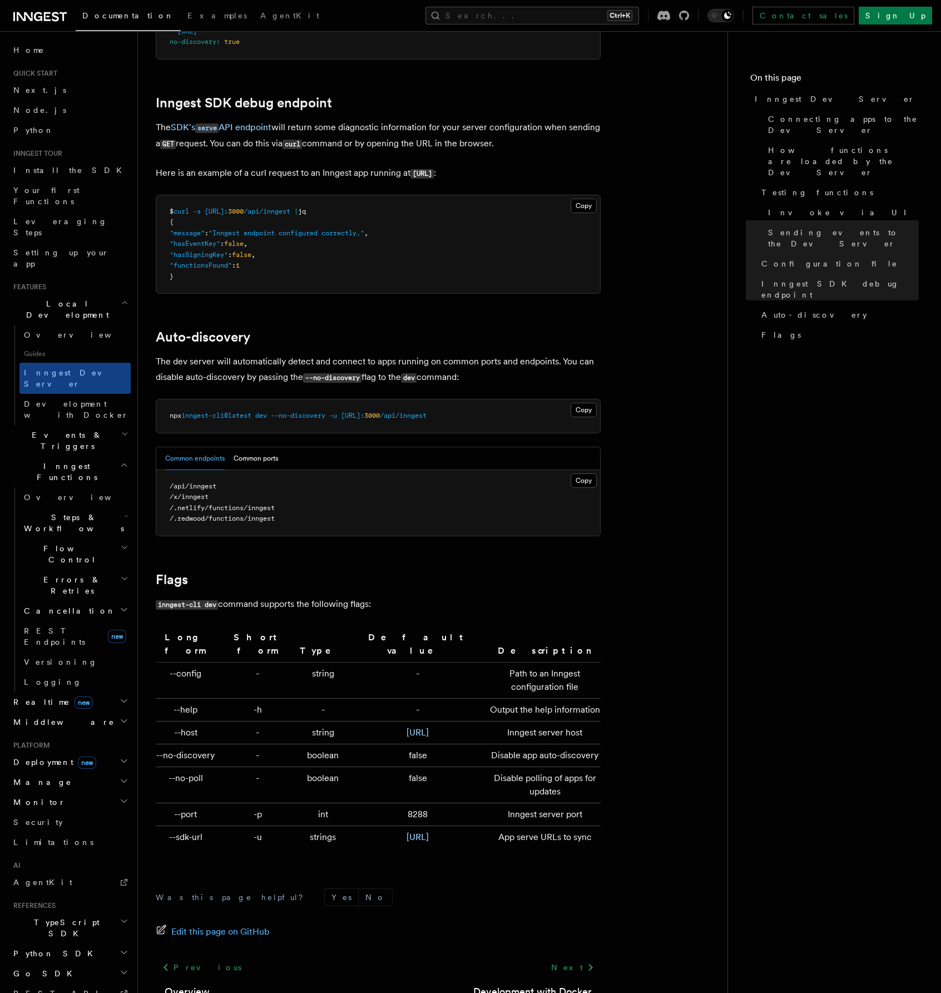
scroll to position [3128, 0]
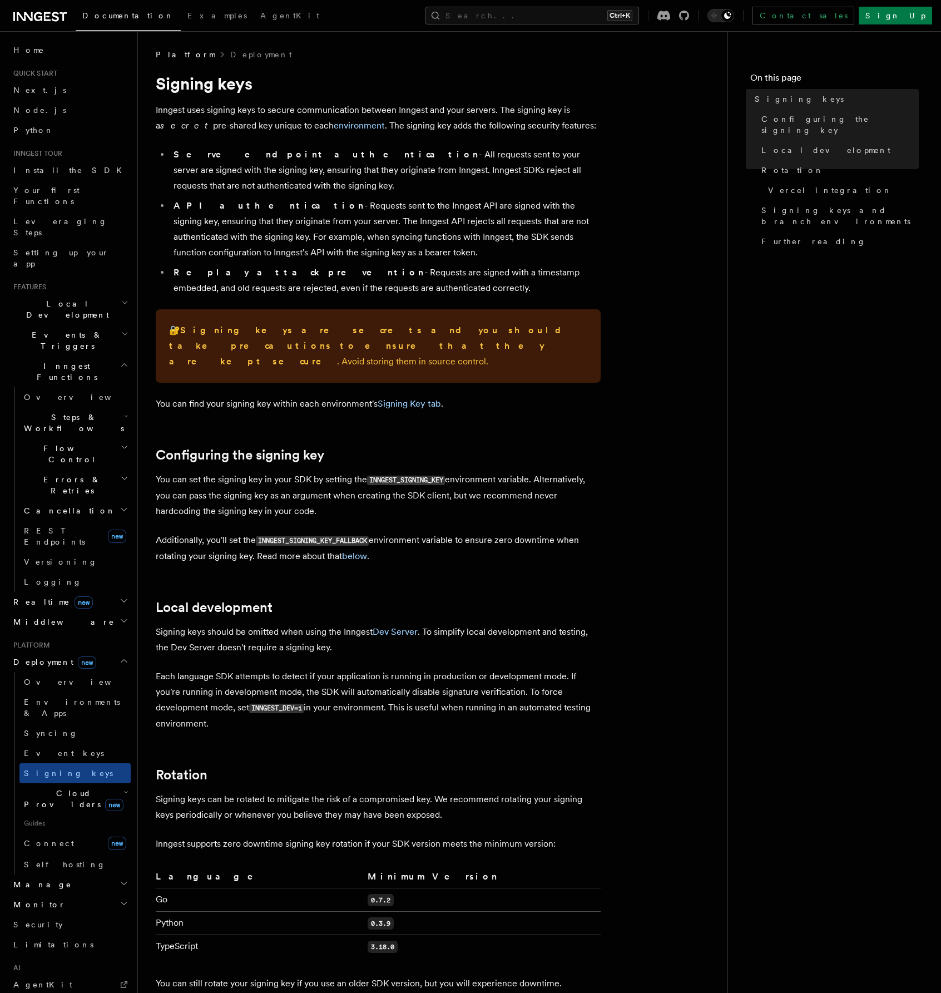
click at [532, 397] on article "Platform Deployment Signing keys Inngest uses signing keys to secure communicat…" at bounding box center [433, 887] width 554 height 1677
click at [695, 409] on article "Platform Deployment Signing keys Inngest uses signing keys to secure communicat…" at bounding box center [433, 887] width 554 height 1677
click at [704, 460] on article "Platform Deployment Signing keys Inngest uses signing keys to secure communicat…" at bounding box center [433, 887] width 554 height 1677
click at [800, 145] on span "Local development" at bounding box center [825, 150] width 129 height 11
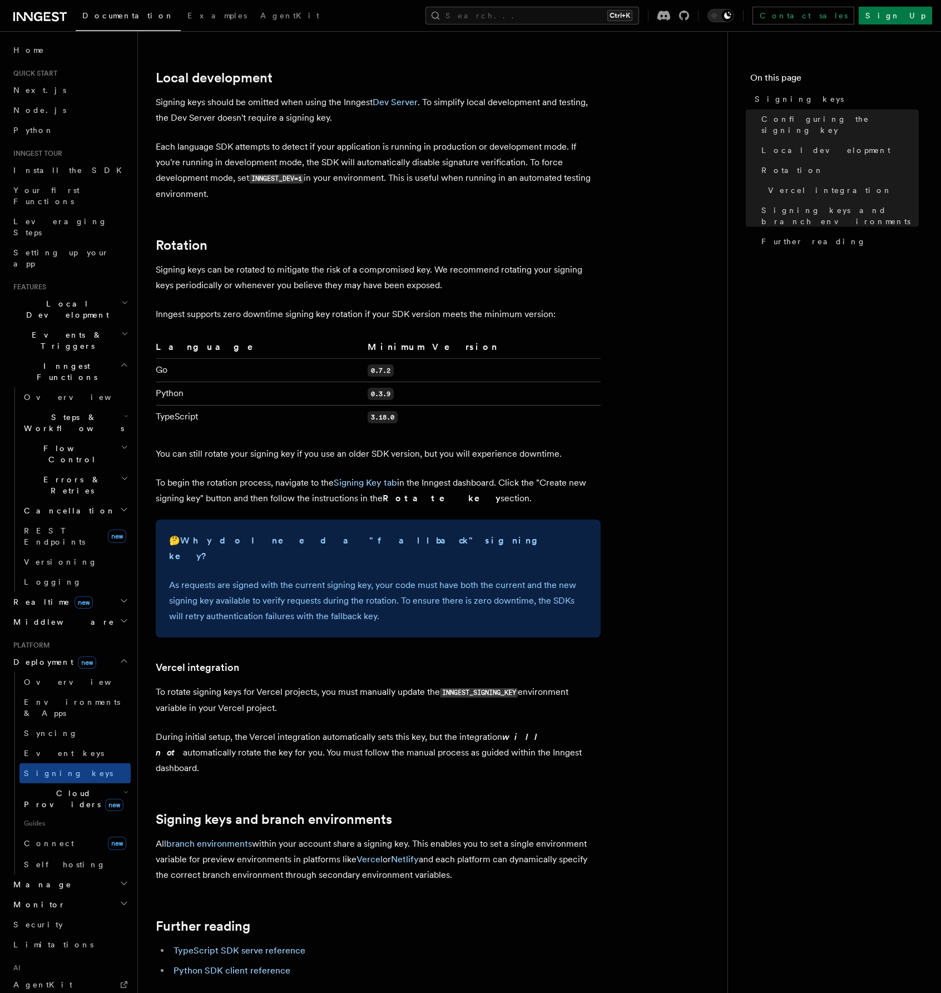
scroll to position [530, 0]
click at [557, 177] on p "Each language SDK attempts to detect if your application is running in producti…" at bounding box center [378, 169] width 445 height 63
click at [560, 290] on article "Platform Deployment Signing keys Inngest uses signing keys to secure communicat…" at bounding box center [433, 356] width 554 height 1677
click at [803, 121] on span "Configuring the signing key" at bounding box center [839, 124] width 157 height 22
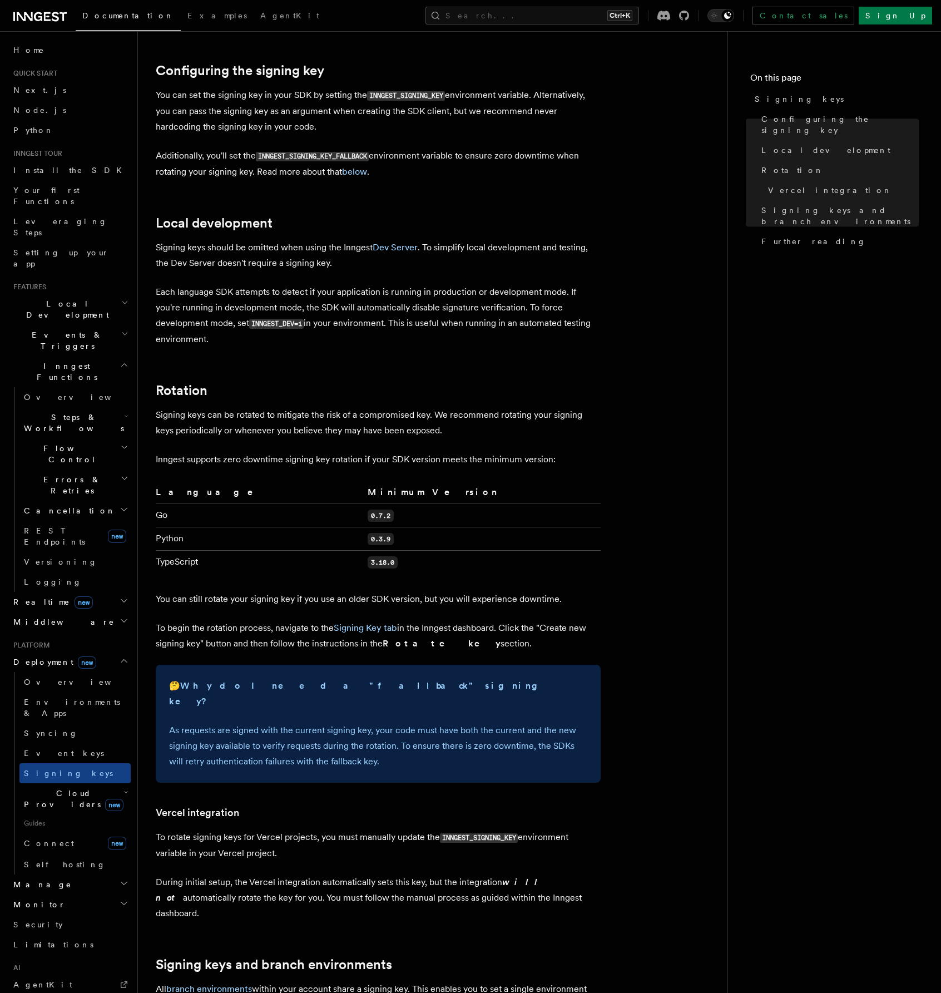
scroll to position [378, 0]
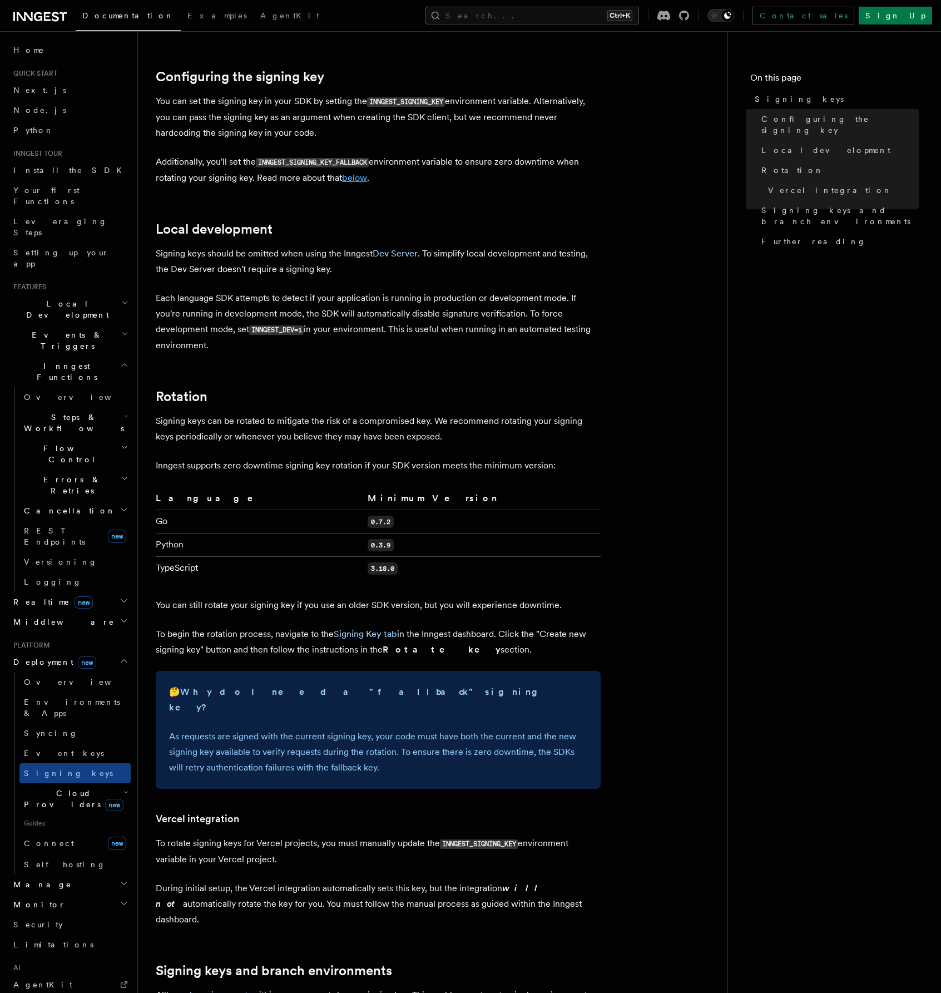
click at [365, 172] on link "below" at bounding box center [354, 177] width 25 height 11
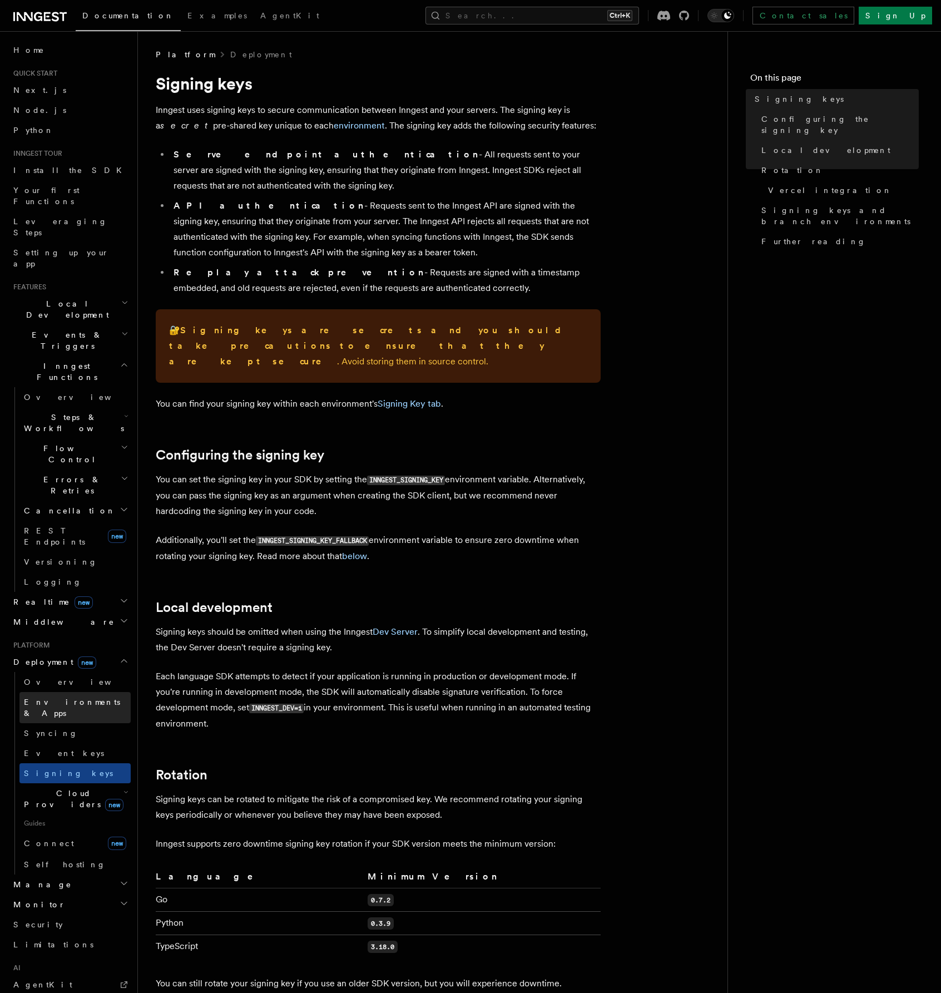
click at [72, 697] on span "Environments & Apps" at bounding box center [72, 707] width 96 height 20
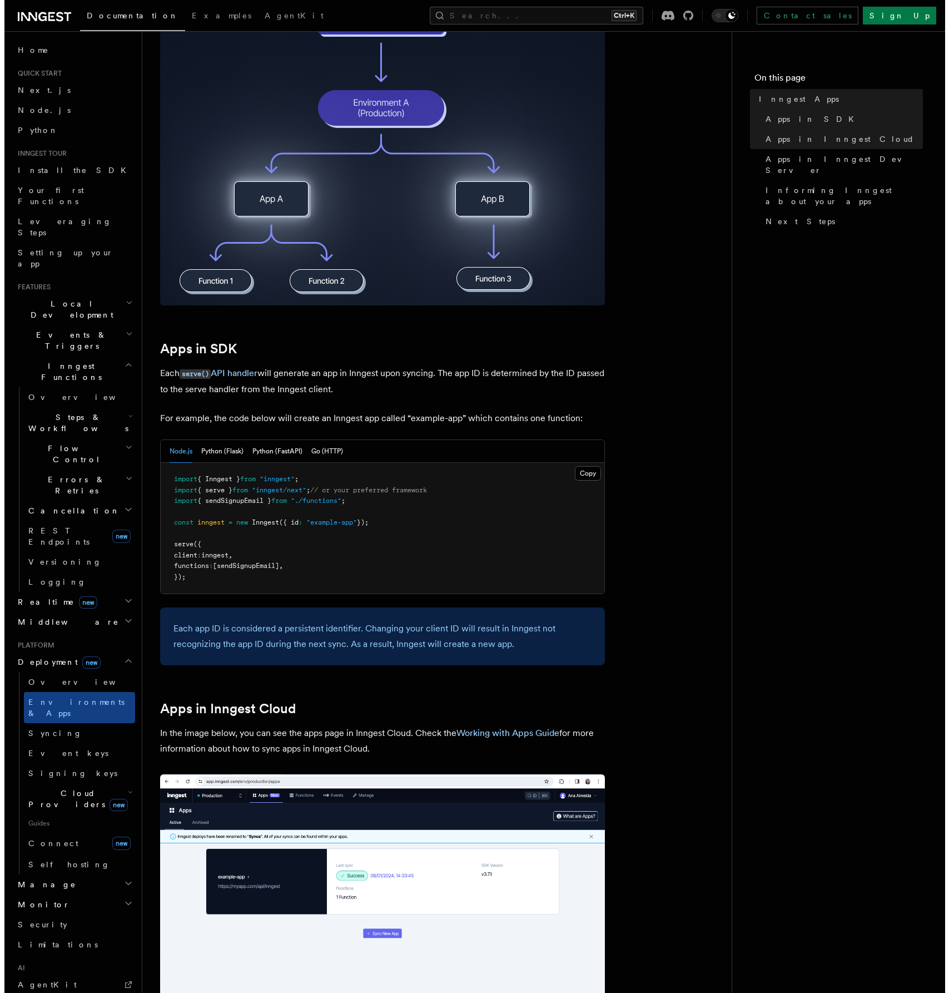
scroll to position [278, 0]
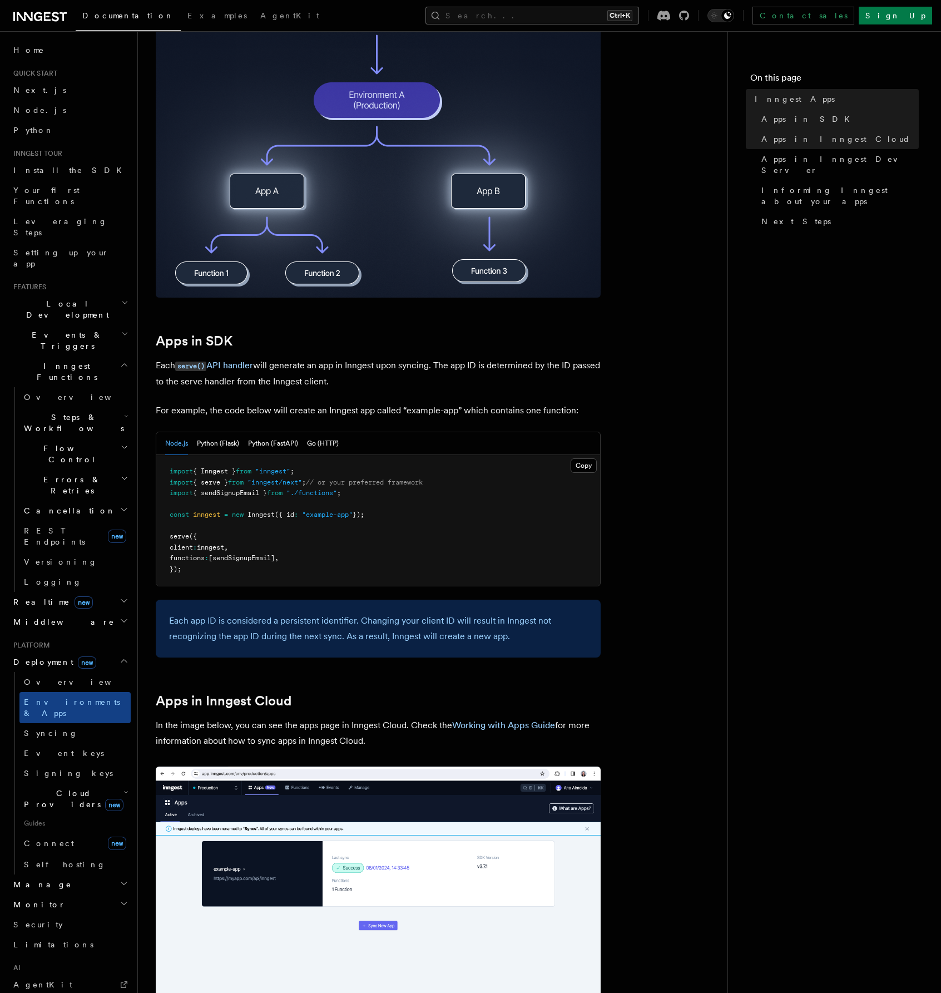
click at [591, 12] on button "Search... Ctrl+K" at bounding box center [532, 16] width 214 height 18
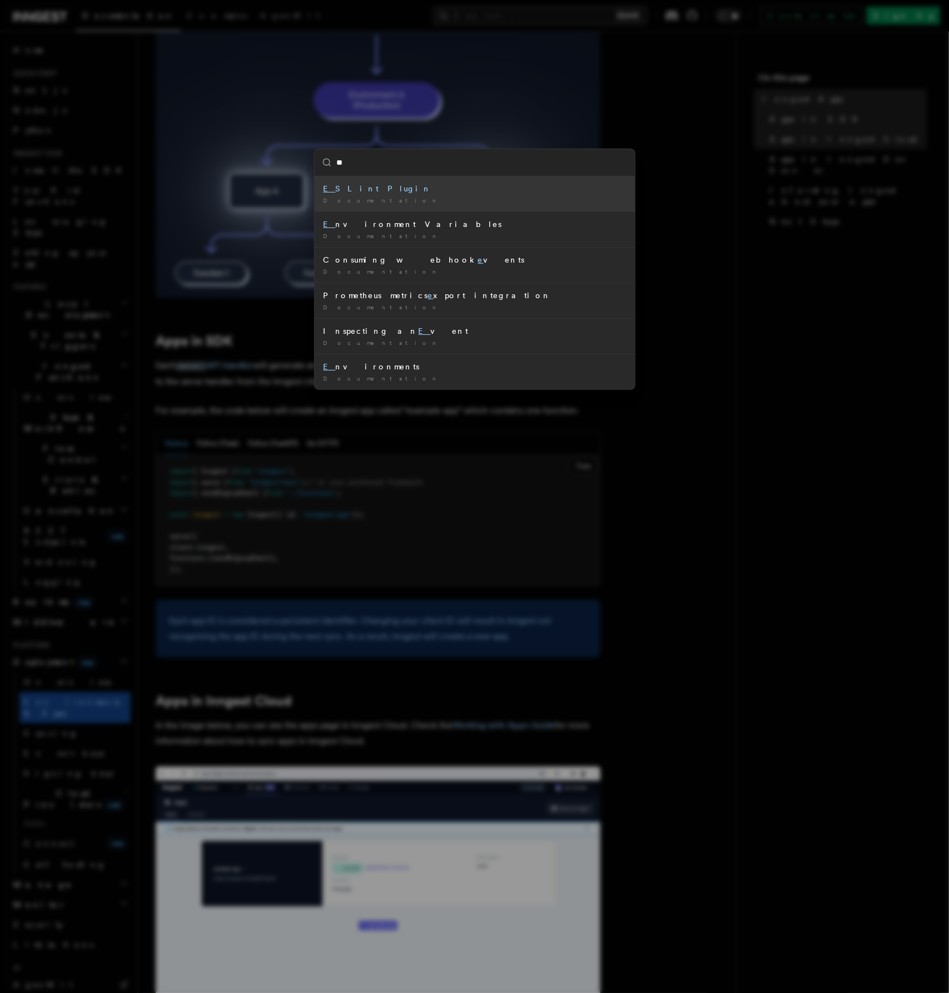
type input "***"
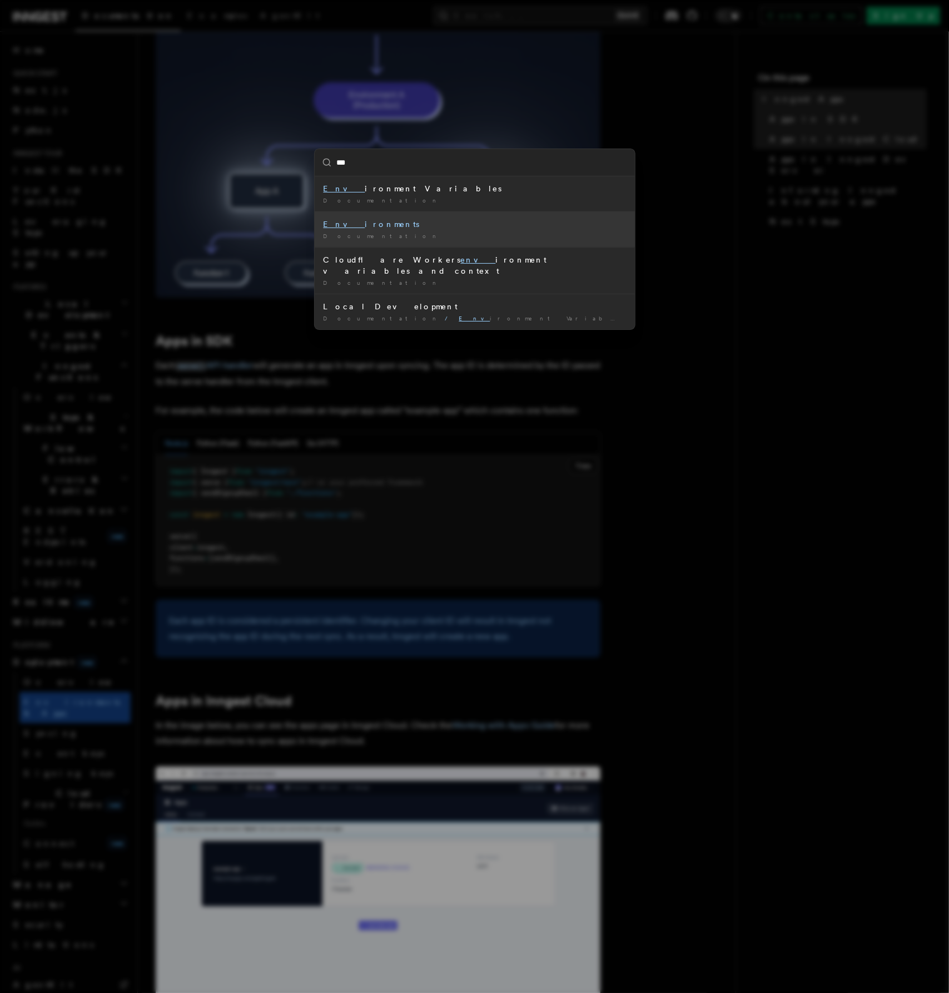
click at [368, 232] on div "Documentation /" at bounding box center [475, 236] width 302 height 8
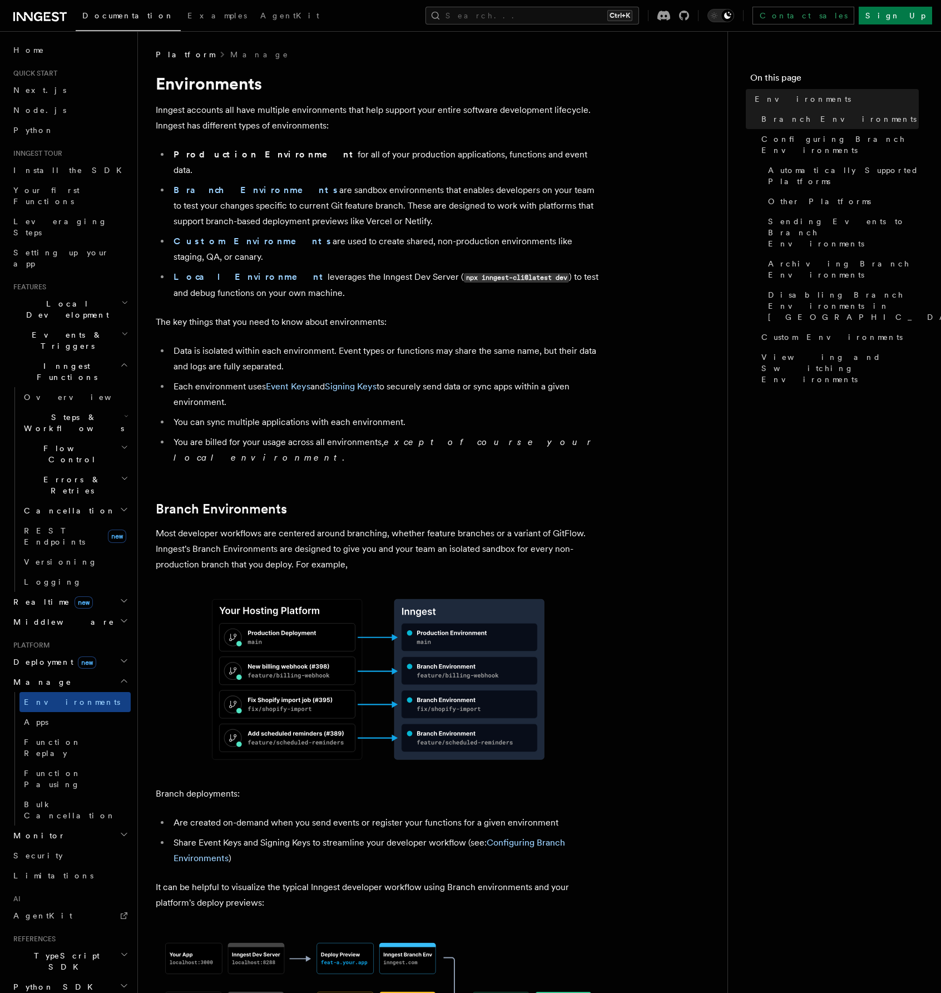
click at [85, 592] on h2 "Realtime new" at bounding box center [70, 602] width 122 height 20
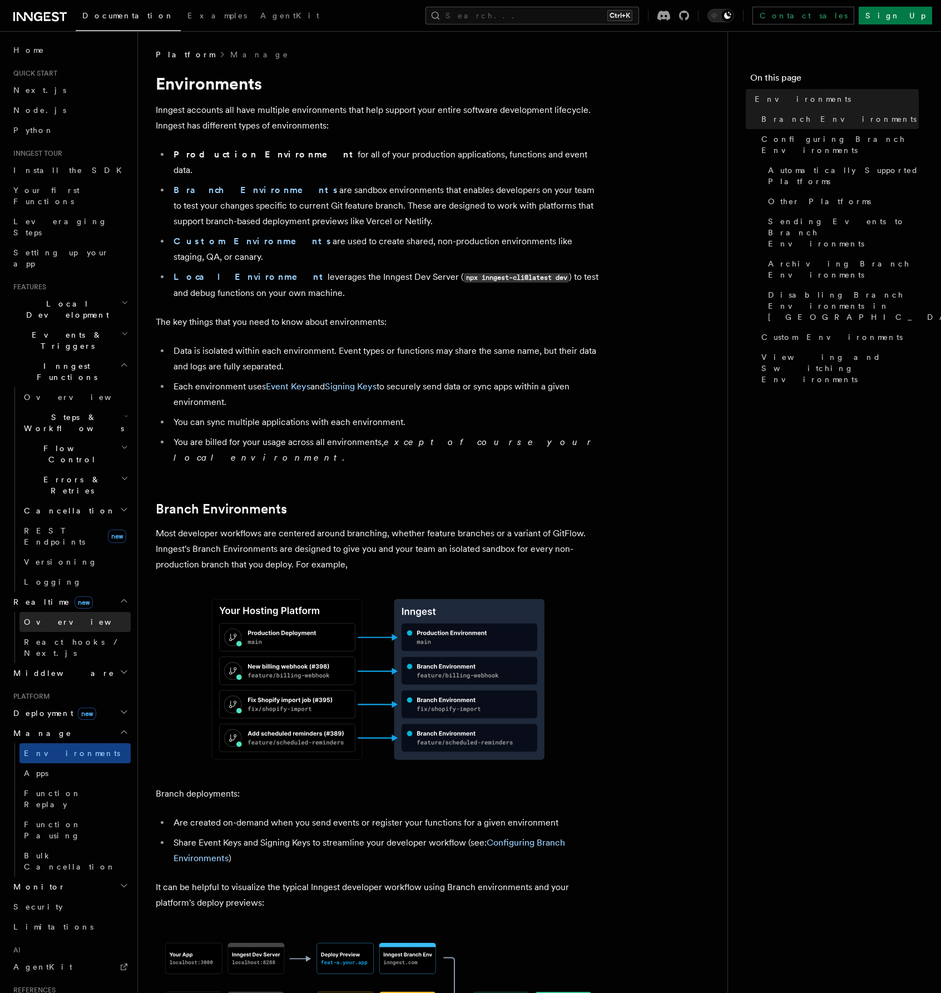
click at [77, 612] on link "Overview" at bounding box center [74, 622] width 111 height 20
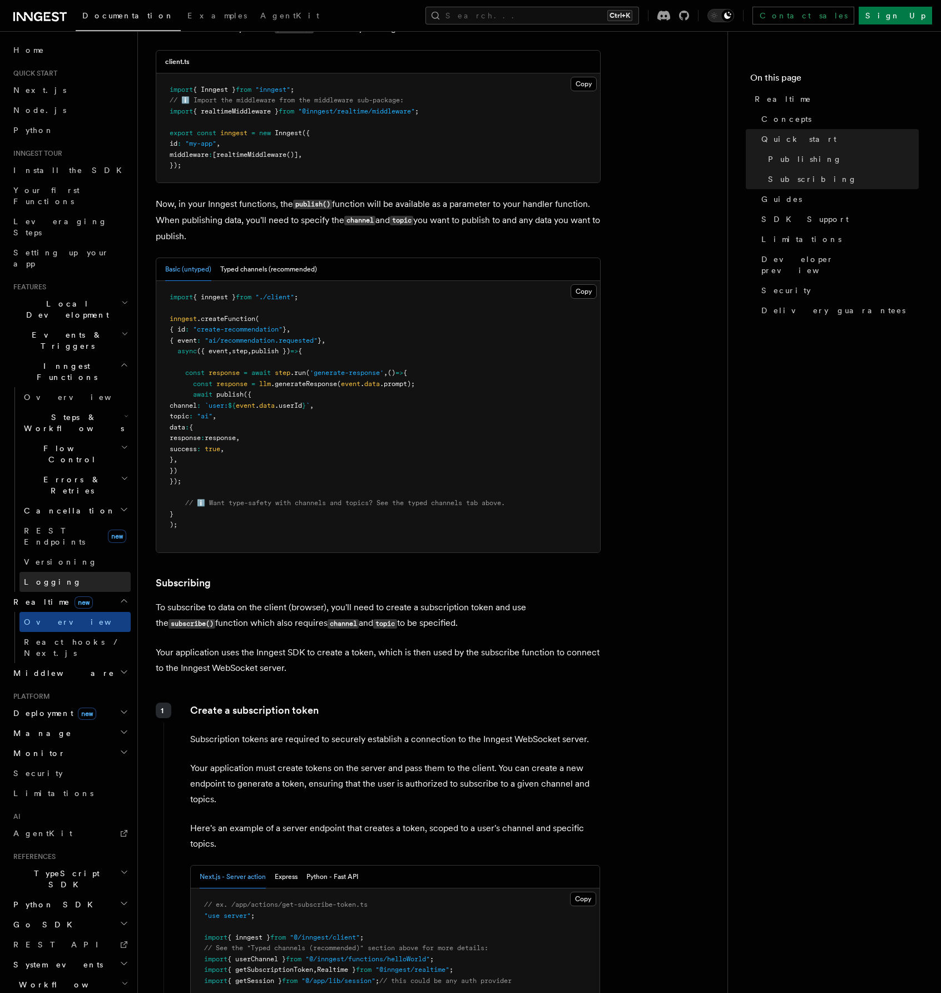
scroll to position [1001, 0]
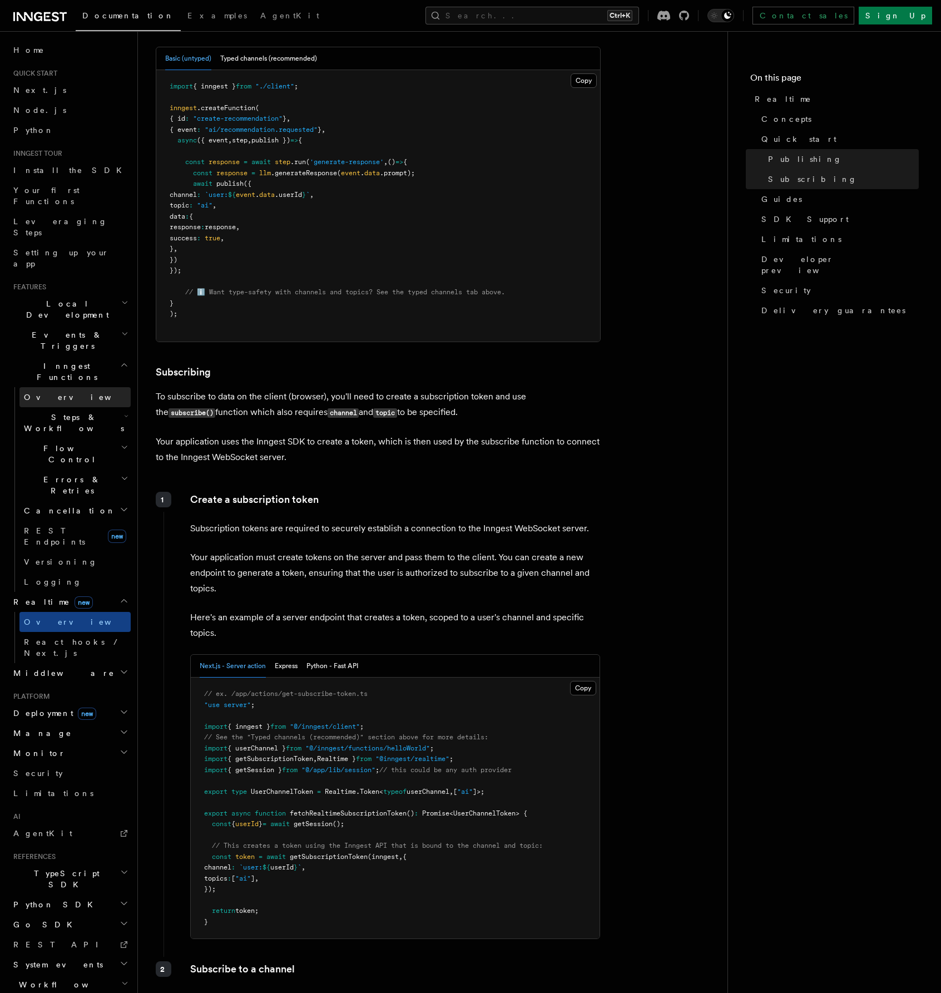
click at [52, 393] on span "Overview" at bounding box center [81, 397] width 115 height 9
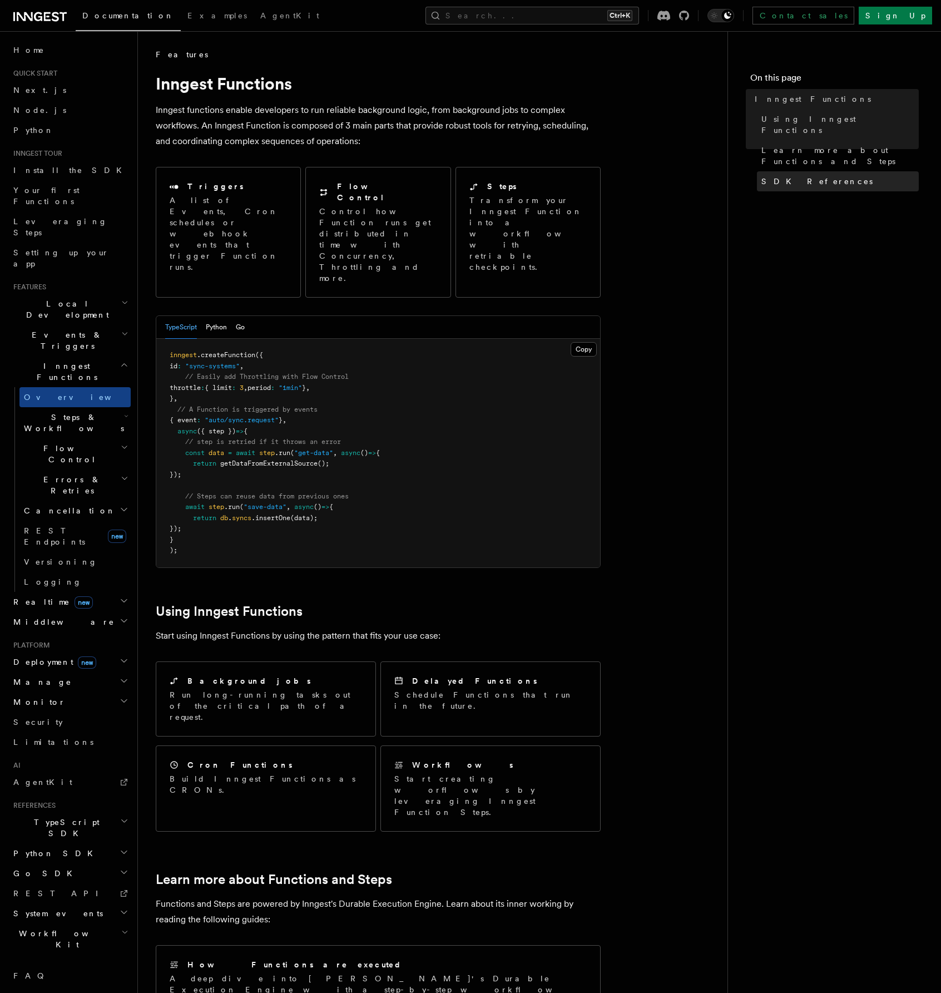
click at [782, 176] on span "SDK References" at bounding box center [816, 181] width 111 height 11
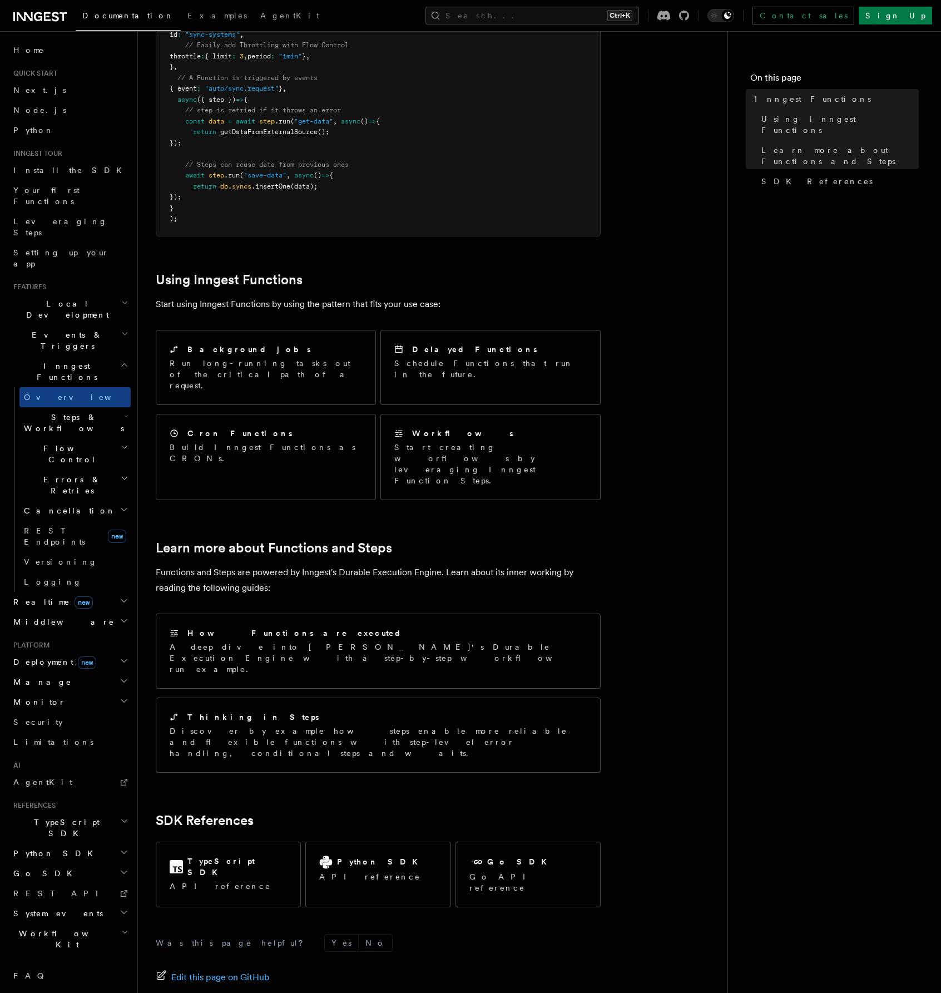
scroll to position [332, 0]
click at [50, 732] on link "Limitations" at bounding box center [70, 742] width 122 height 20
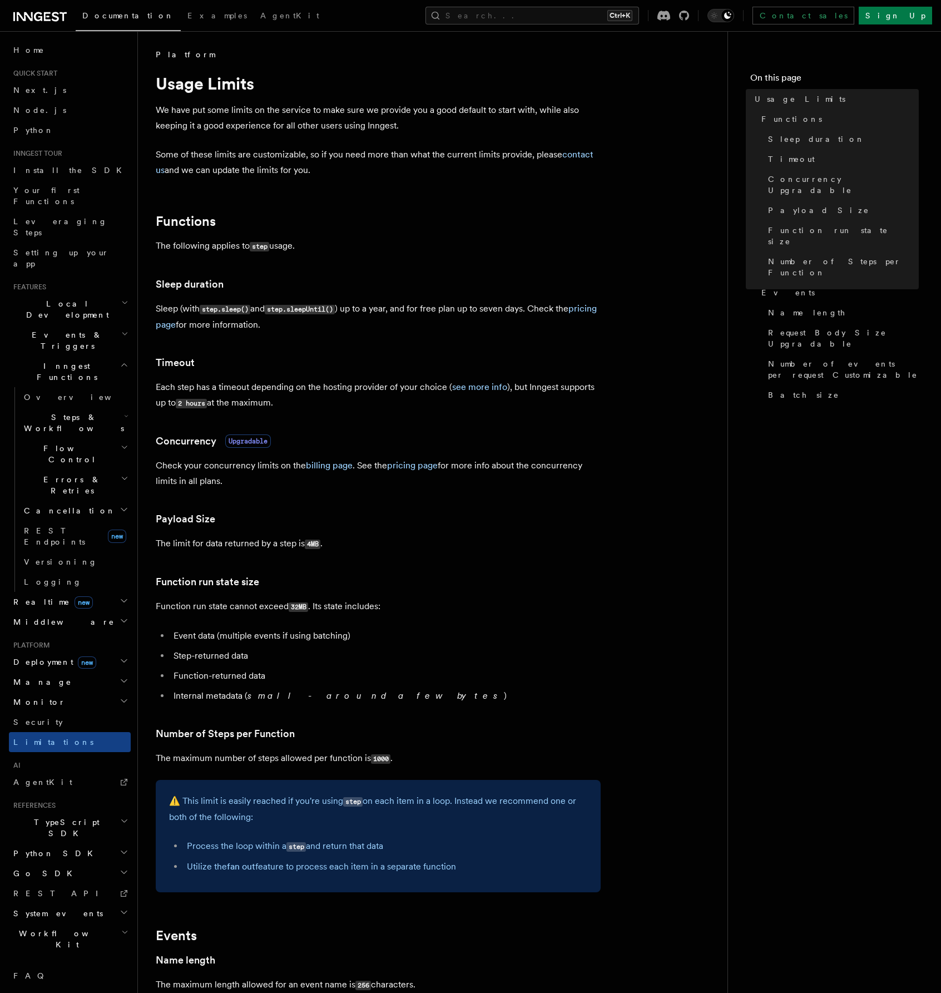
click at [49, 656] on span "Deployment new" at bounding box center [52, 661] width 87 height 11
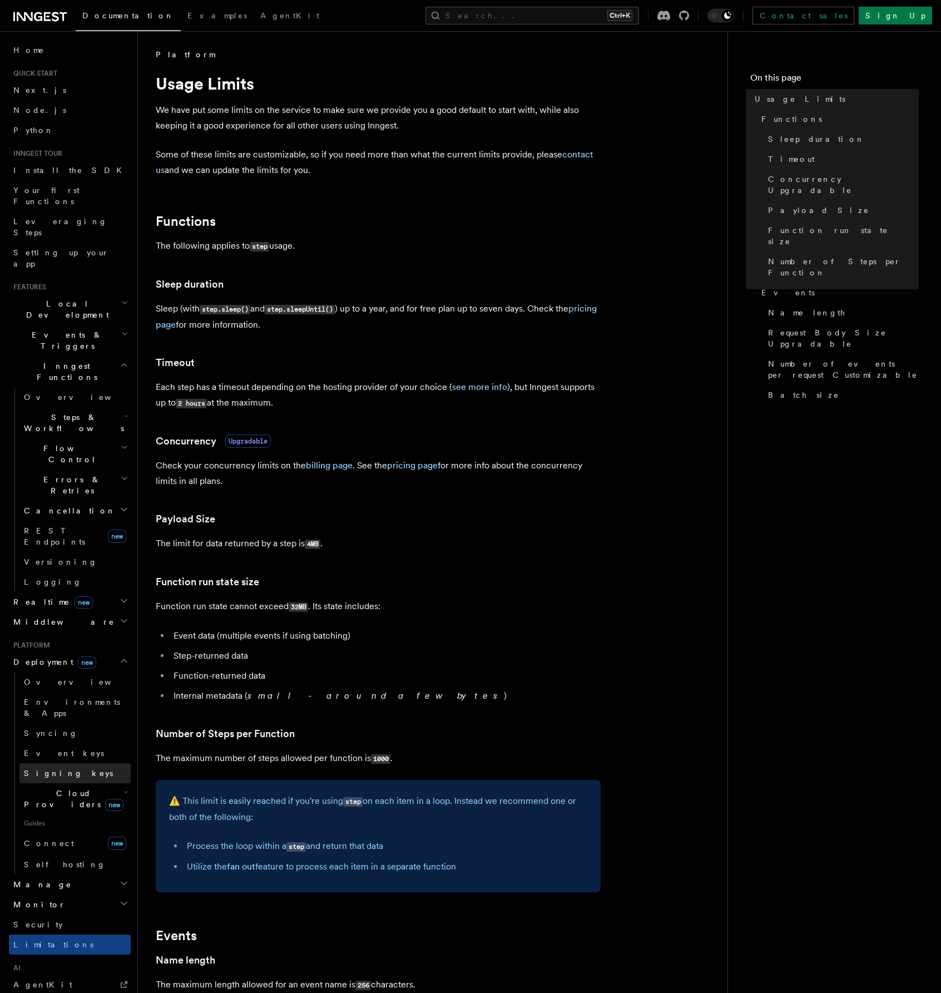
click at [46, 768] on span "Signing keys" at bounding box center [68, 772] width 89 height 9
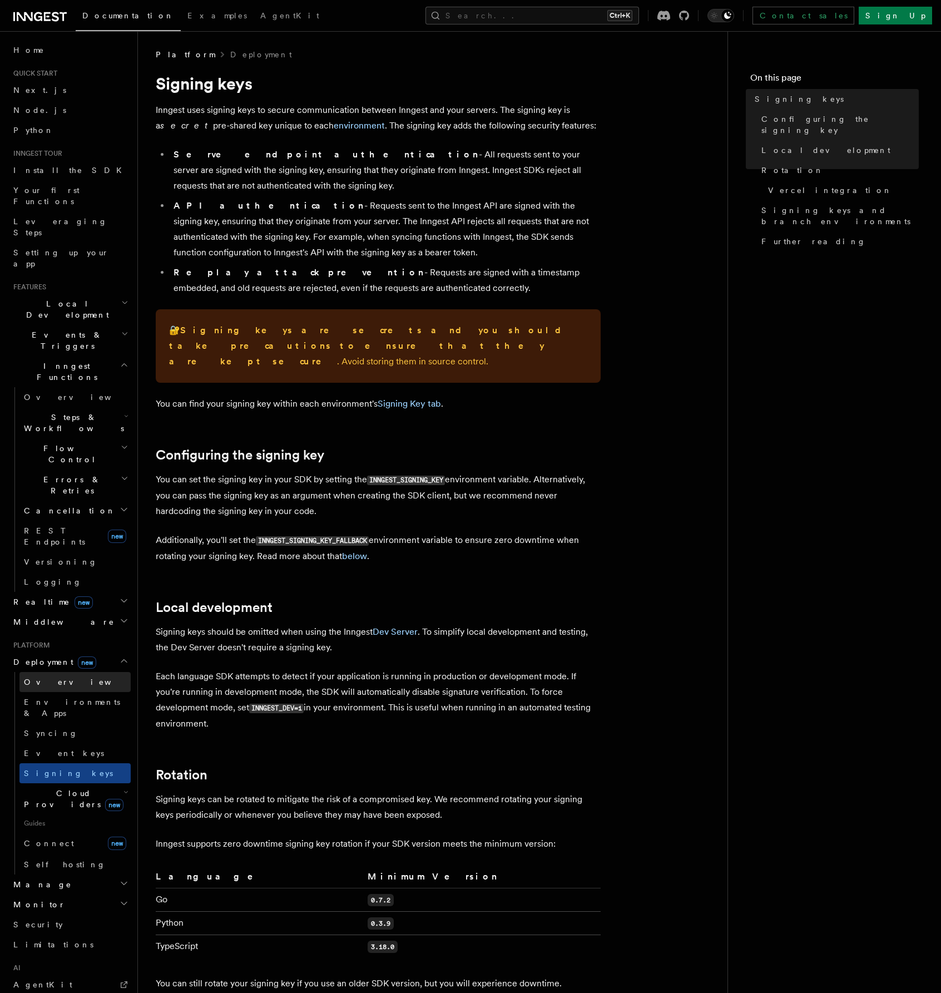
click at [42, 677] on span "Overview" at bounding box center [81, 681] width 115 height 9
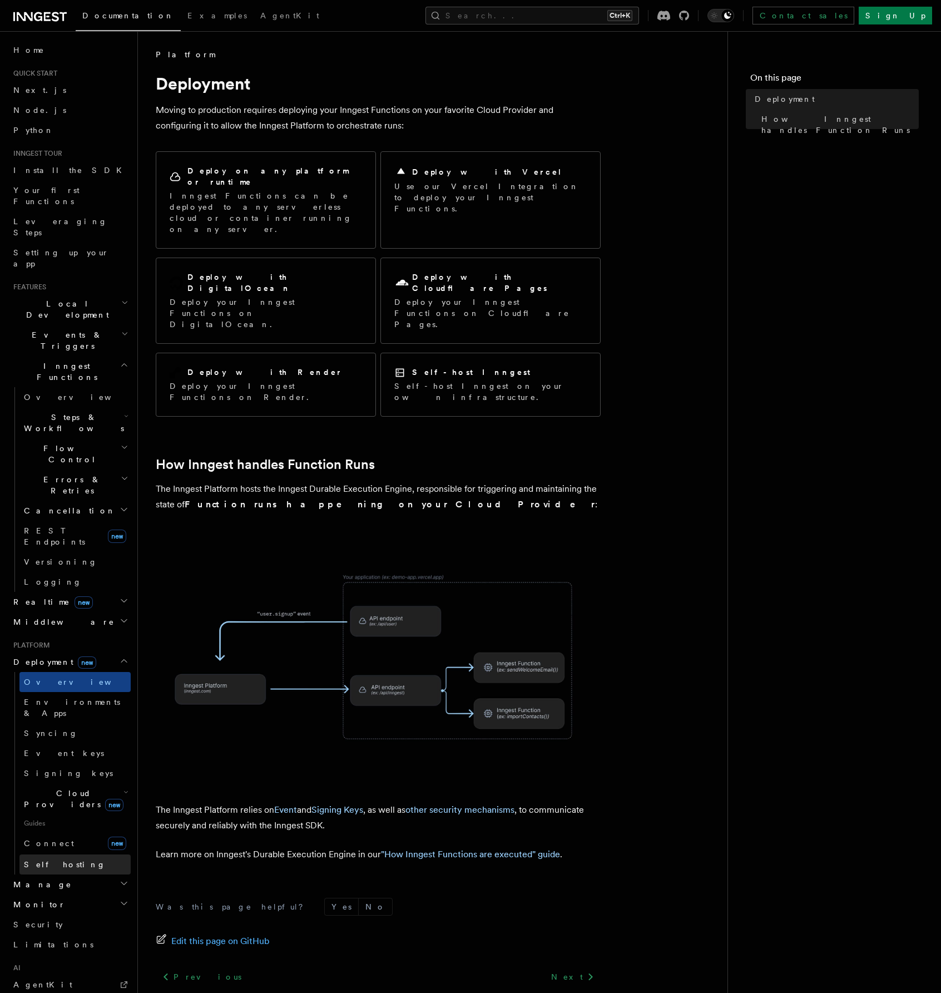
click at [59, 859] on span "Self hosting" at bounding box center [65, 864] width 82 height 11
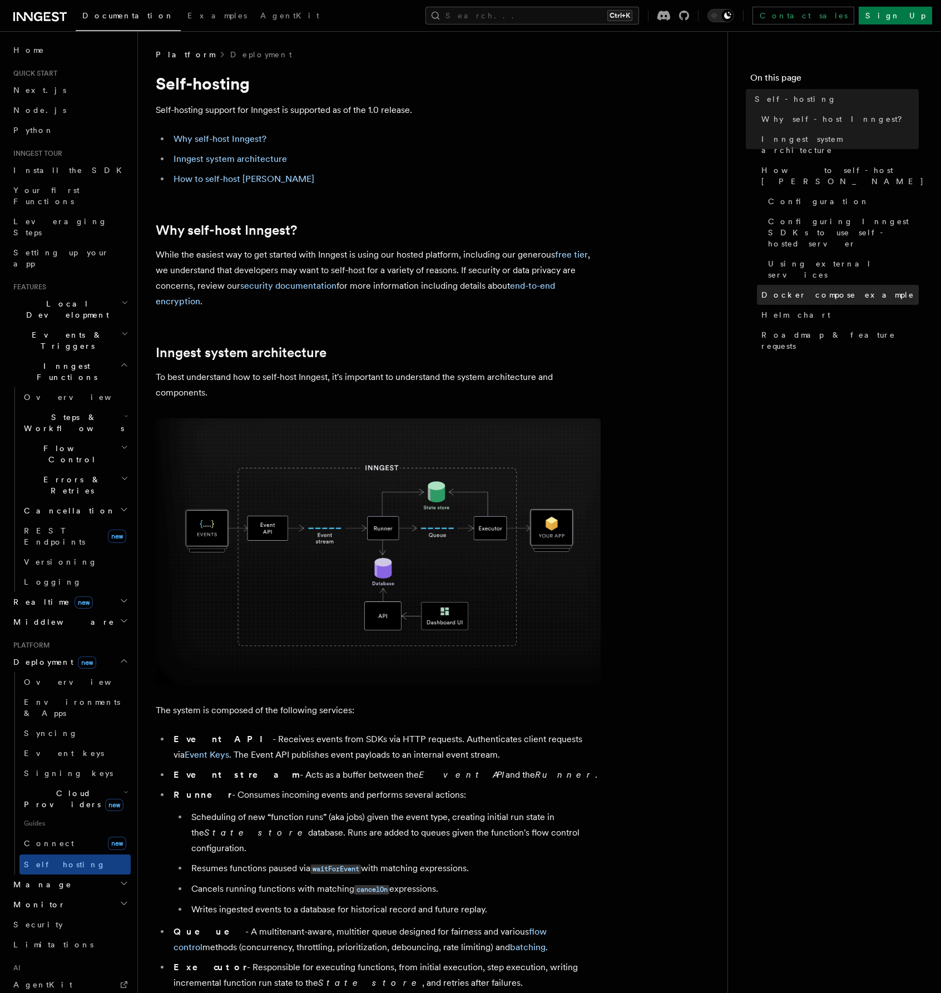
click at [808, 285] on link "Docker compose example" at bounding box center [838, 295] width 162 height 20
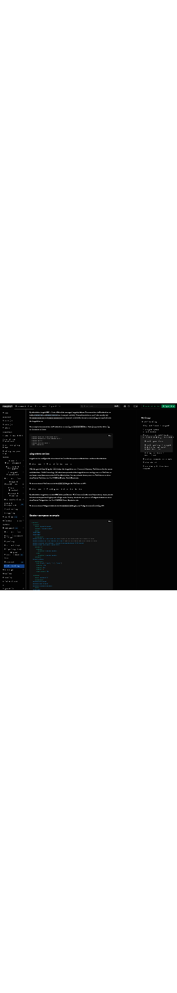
scroll to position [2459, 0]
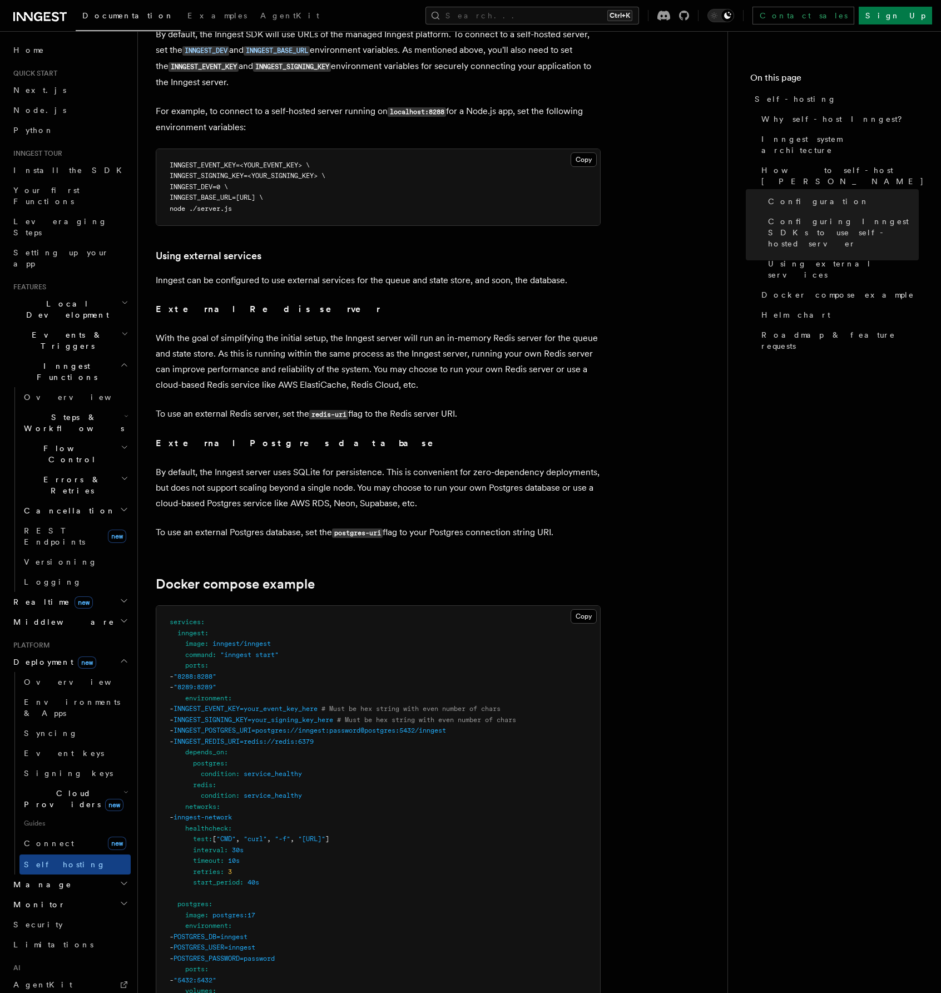
click at [735, 514] on nav "On this page Self-hosting Why self-host Inngest? Inngest system architecture Ho…" at bounding box center [834, 511] width 214 height 961
click at [849, 420] on nav "On this page Self-hosting Why self-host Inngest? Inngest system architecture Ho…" at bounding box center [834, 511] width 214 height 961
click at [806, 469] on nav "On this page Self-hosting Why self-host Inngest? Inngest system architecture Ho…" at bounding box center [834, 511] width 214 height 961
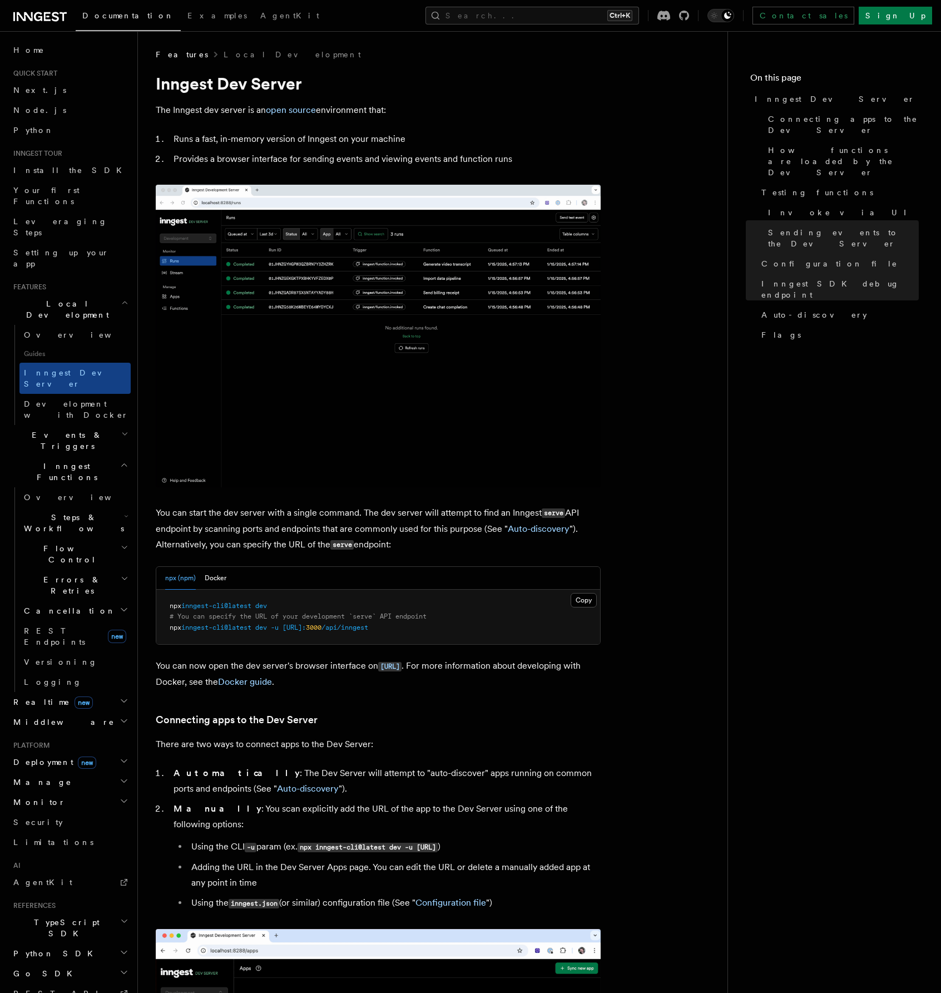
scroll to position [3128, 0]
